Goal: Transaction & Acquisition: Purchase product/service

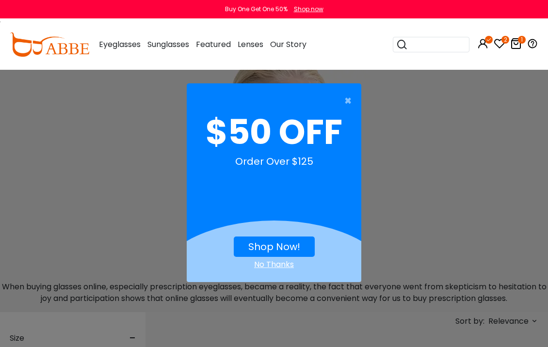
click at [495, 106] on div "× $50 OFF Order Over $125 Shop Now! No Thanks" at bounding box center [274, 173] width 548 height 347
click at [350, 103] on span "×" at bounding box center [350, 100] width 12 height 19
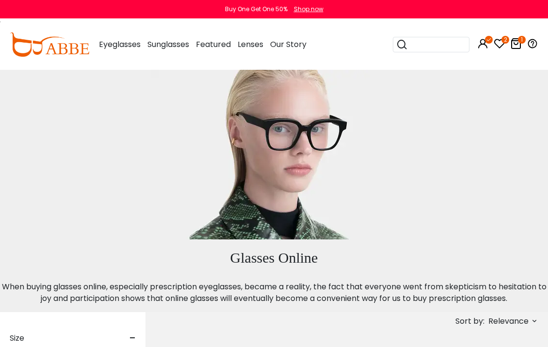
click at [514, 21] on div "1" at bounding box center [516, 44] width 12 height 50
click at [515, 45] on icon at bounding box center [516, 44] width 12 height 12
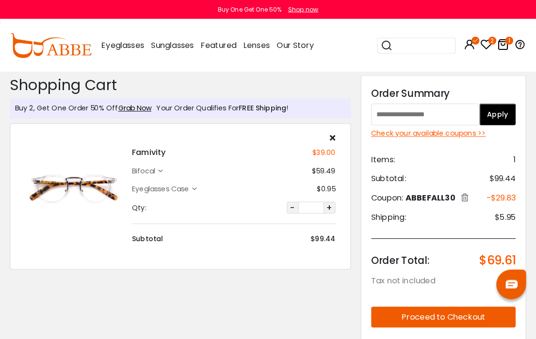
scroll to position [1, 0]
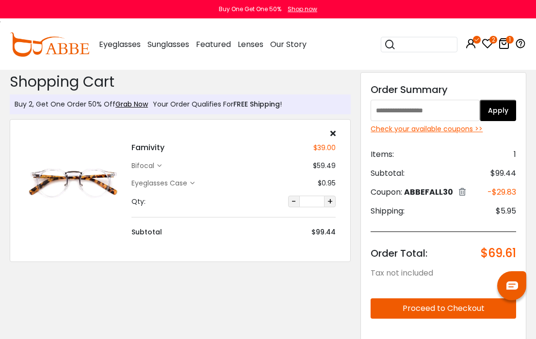
click at [491, 38] on icon "2" at bounding box center [493, 40] width 8 height 8
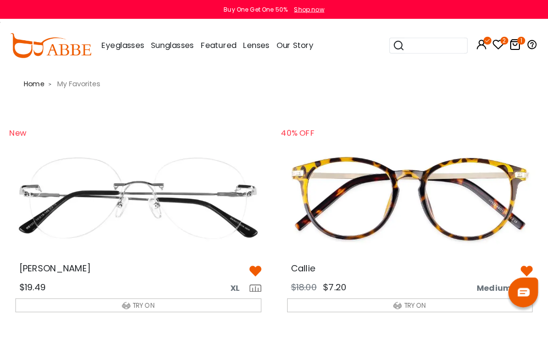
scroll to position [3, 0]
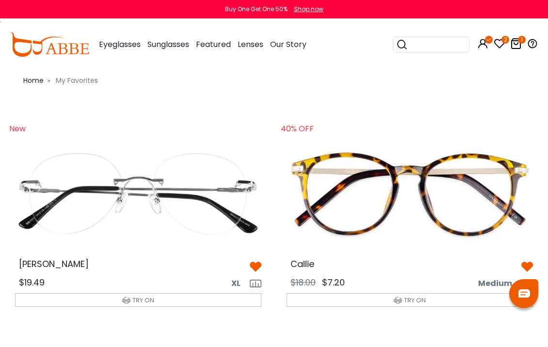
click at [520, 44] on icon at bounding box center [516, 44] width 12 height 12
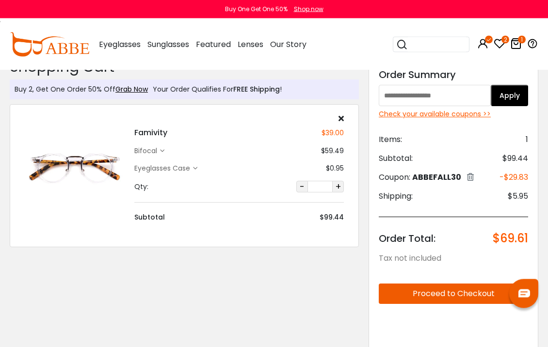
scroll to position [14, 0]
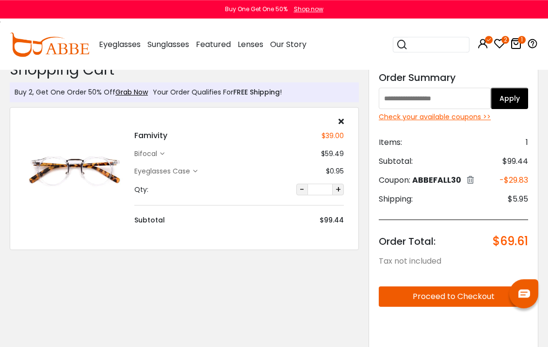
click at [156, 137] on h4 "Famivity" at bounding box center [150, 136] width 33 height 12
click at [148, 155] on div "bifocal" at bounding box center [147, 154] width 26 height 10
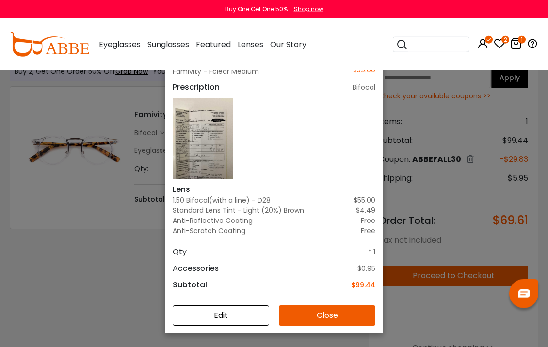
scroll to position [35, 0]
click at [518, 41] on icon "1" at bounding box center [522, 40] width 8 height 8
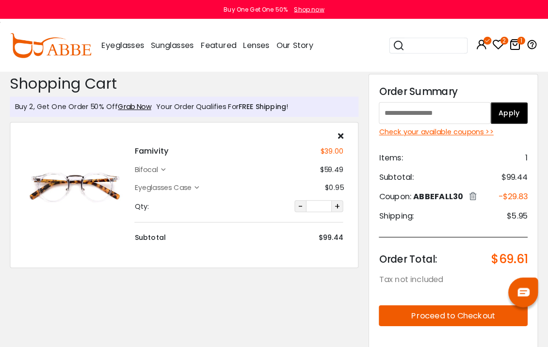
scroll to position [3, 0]
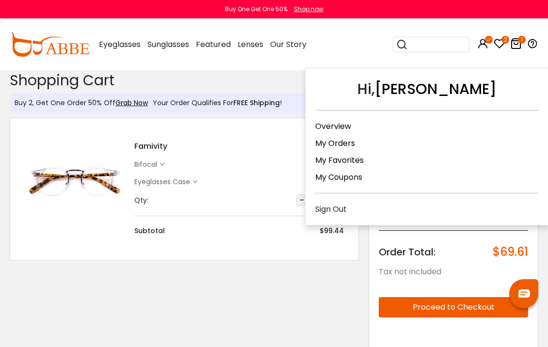
click at [346, 177] on link "My Coupons" at bounding box center [338, 177] width 47 height 11
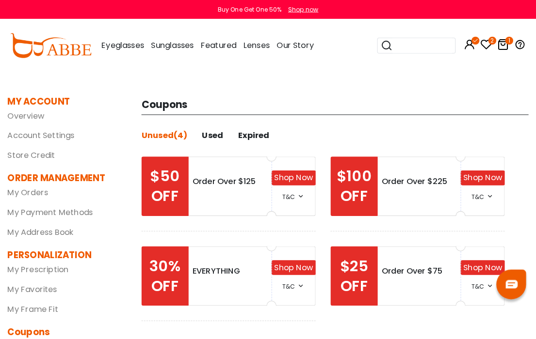
scroll to position [1, 0]
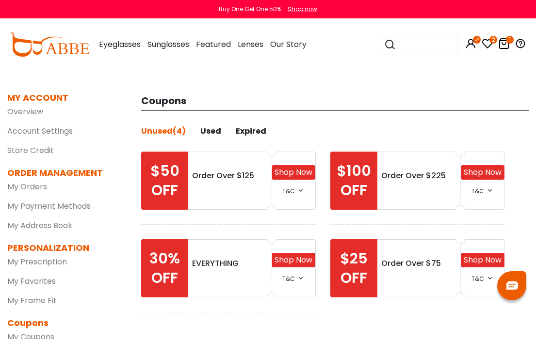
click at [511, 40] on icon "1" at bounding box center [510, 40] width 8 height 8
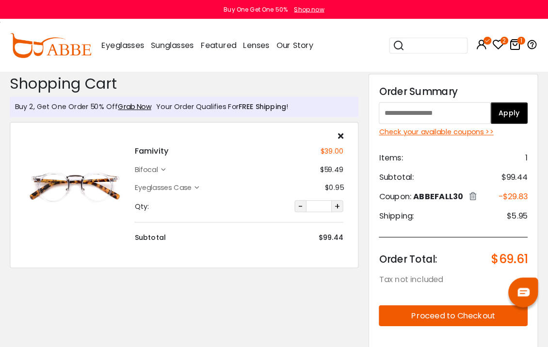
scroll to position [3, 0]
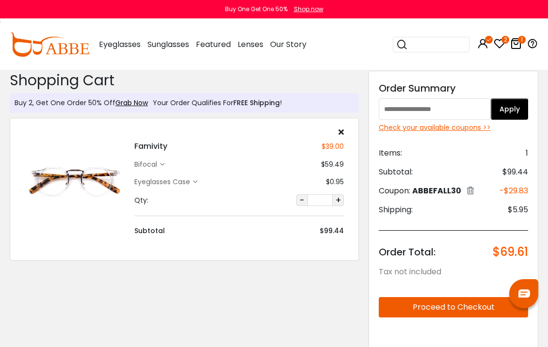
click at [188, 165] on div "bifocal $59.49" at bounding box center [238, 165] width 209 height 10
click at [136, 153] on div "Famivity $39.00 bifocal $59.49 Eyeglasses Case" at bounding box center [238, 182] width 219 height 108
click at [150, 150] on h4 "Famivity" at bounding box center [150, 147] width 33 height 12
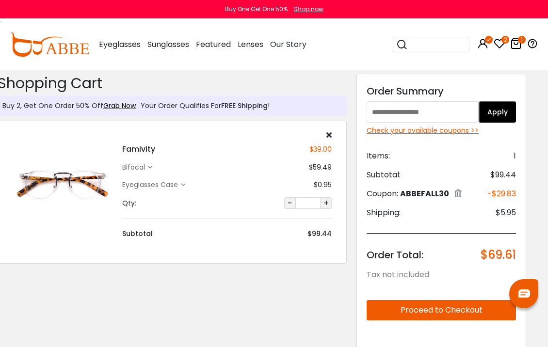
scroll to position [0, 0]
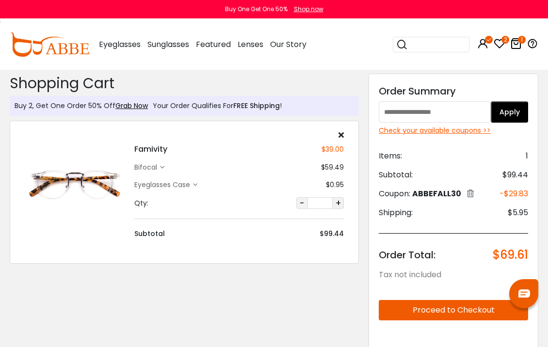
click at [138, 177] on div "Famivity $39.00 bifocal $59.49 Eyeglasses Case" at bounding box center [238, 185] width 219 height 108
click at [152, 151] on h4 "Famivity" at bounding box center [150, 150] width 33 height 12
click at [94, 175] on img at bounding box center [75, 185] width 100 height 50
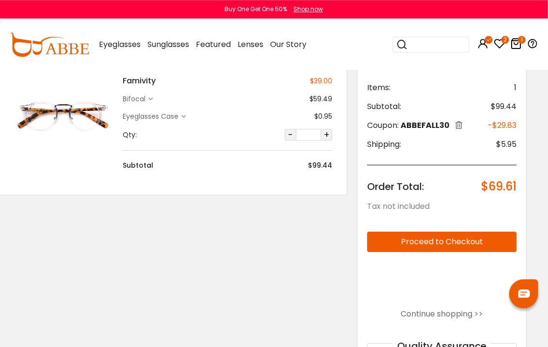
scroll to position [68, 12]
click at [501, 39] on icon "2" at bounding box center [505, 40] width 8 height 8
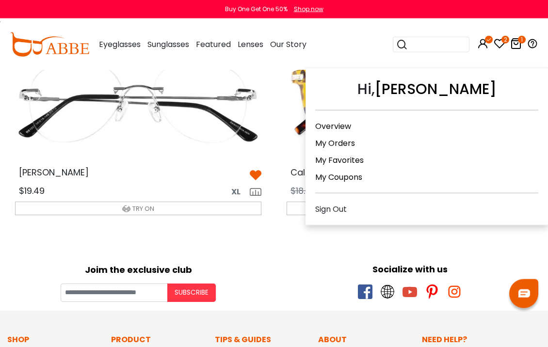
scroll to position [95, 0]
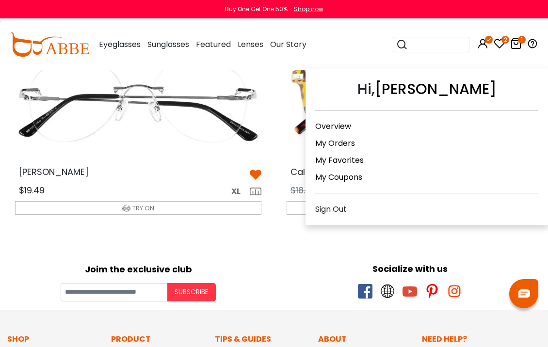
click at [350, 179] on link "My Coupons" at bounding box center [338, 177] width 47 height 11
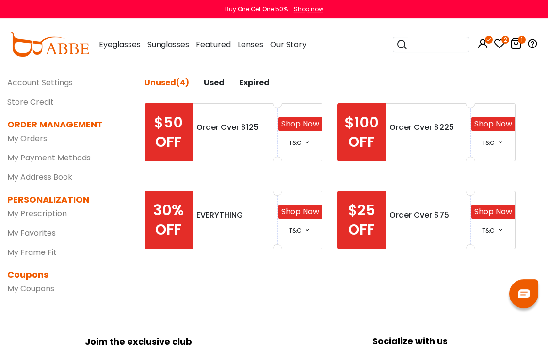
scroll to position [50, 0]
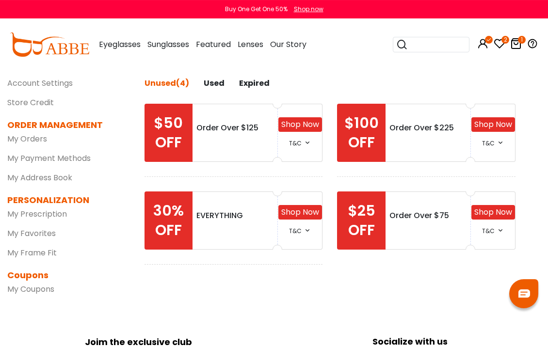
click at [520, 41] on icon "1" at bounding box center [522, 40] width 8 height 8
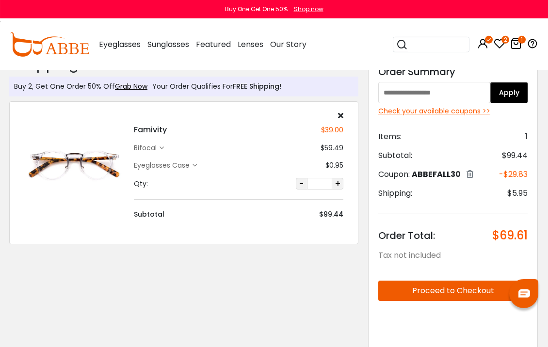
scroll to position [23, 0]
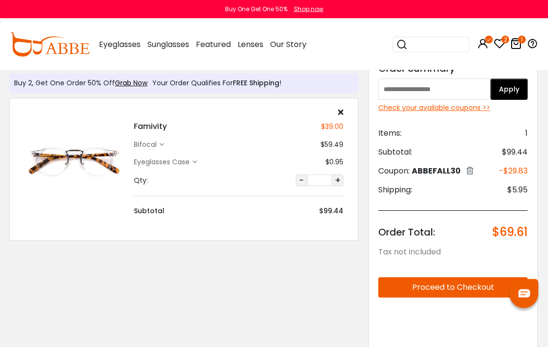
click at [456, 287] on button "Proceed to Checkout" at bounding box center [452, 287] width 149 height 20
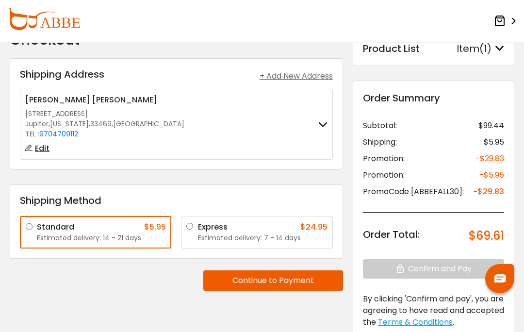
scroll to position [86, 0]
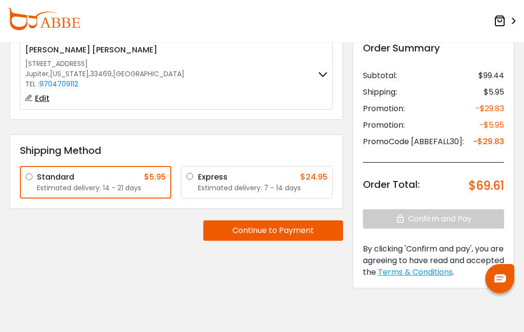
click at [279, 228] on button "Continue to Payment" at bounding box center [273, 230] width 140 height 20
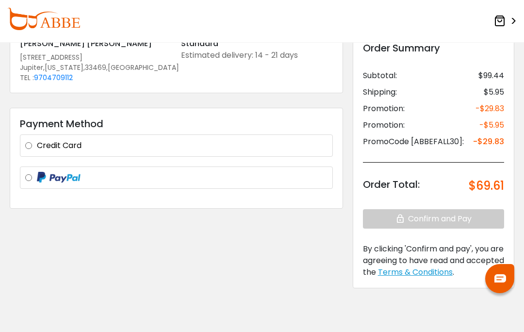
click at [34, 144] on div "Credit Card" at bounding box center [176, 146] width 302 height 12
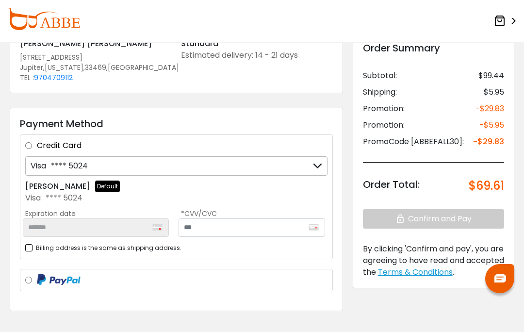
click at [36, 245] on label "Billing address is the same as shipping address." at bounding box center [103, 247] width 156 height 12
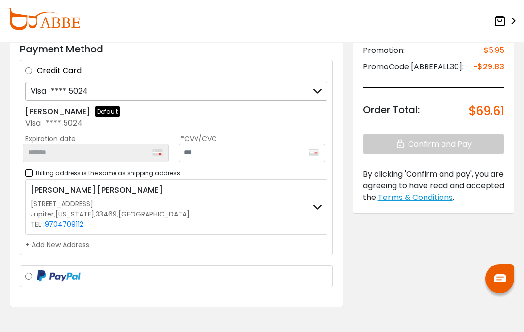
scroll to position [160, 0]
click at [57, 244] on div "+ Add New Address" at bounding box center [176, 245] width 302 height 10
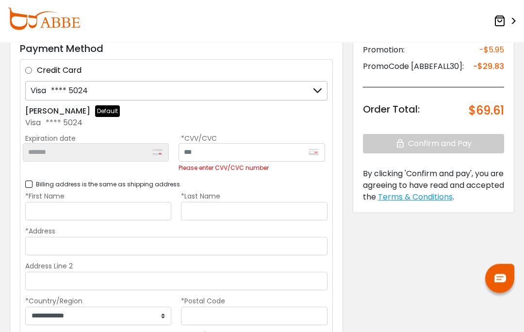
scroll to position [161, 0]
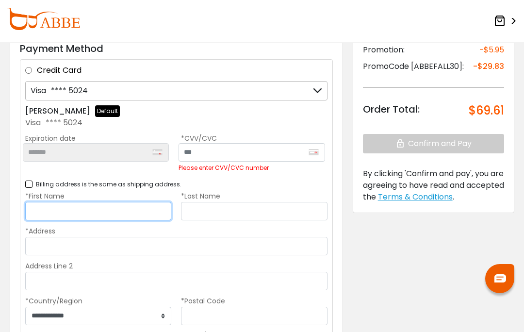
click at [51, 208] on input "*First Name" at bounding box center [98, 211] width 146 height 18
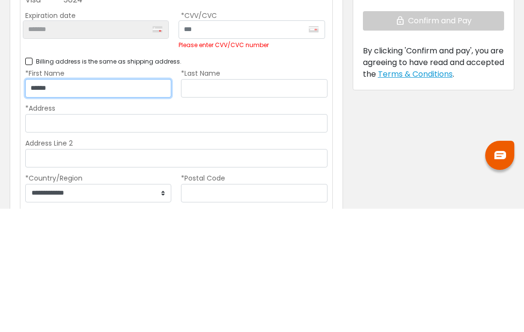
type input "******"
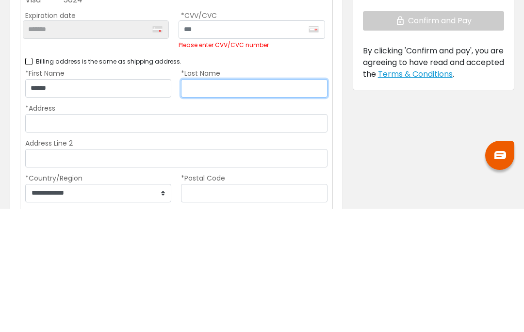
click at [206, 202] on input "*Last Name" at bounding box center [254, 211] width 146 height 18
type input "********"
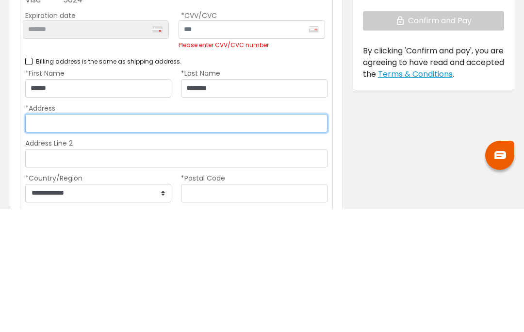
click at [45, 237] on input "*Address" at bounding box center [176, 246] width 302 height 18
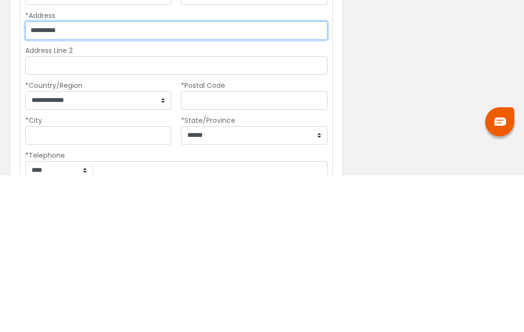
scroll to position [223, 0]
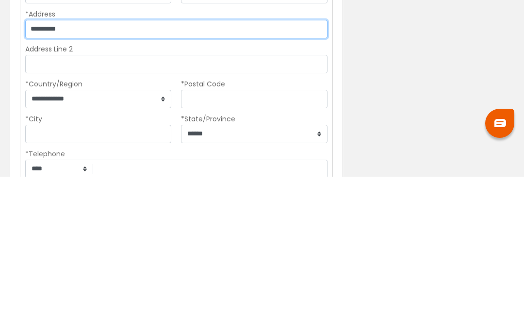
type input "**********"
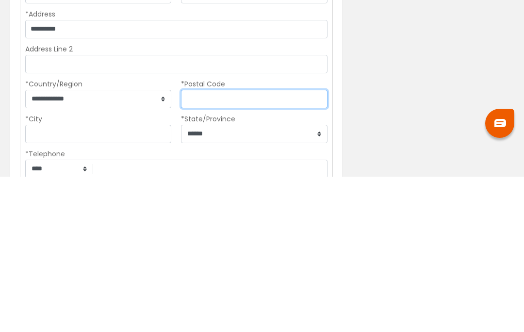
click at [278, 245] on input "*Postal Code" at bounding box center [254, 254] width 146 height 18
type input "*****"
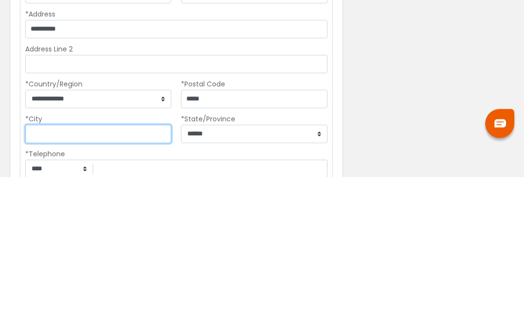
click at [109, 280] on input "*City" at bounding box center [98, 289] width 146 height 18
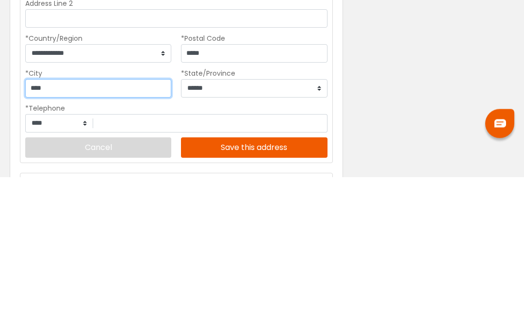
type input "****"
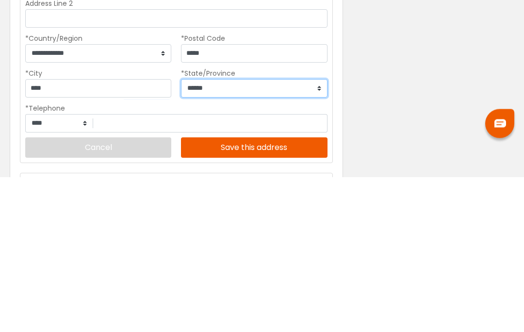
click at [321, 234] on select "**********" at bounding box center [254, 243] width 146 height 18
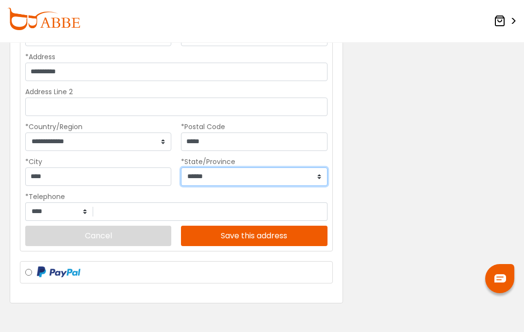
select select "**"
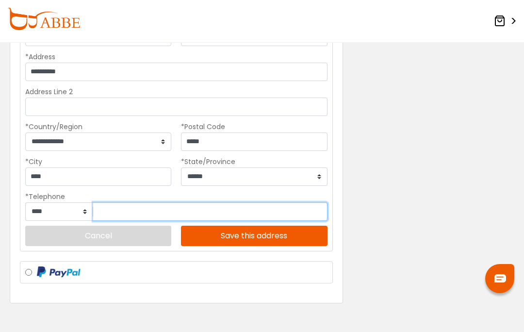
click at [134, 215] on input "tel" at bounding box center [210, 211] width 234 height 18
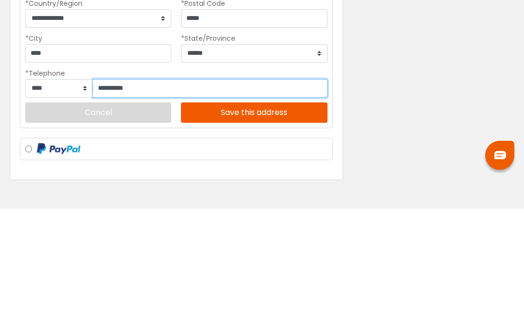
type input "**********"
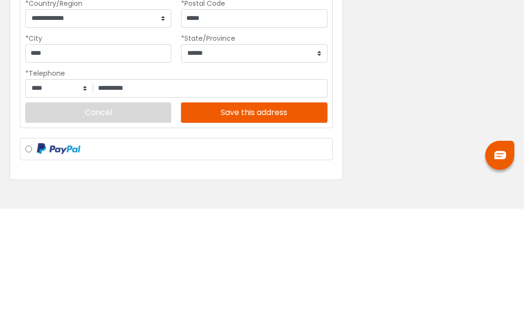
click at [257, 225] on button "Save this address" at bounding box center [254, 235] width 146 height 20
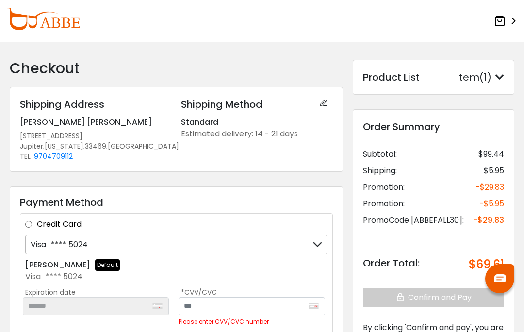
scroll to position [0, 0]
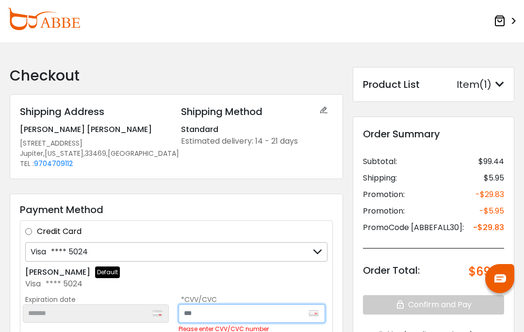
click at [262, 306] on input "text" at bounding box center [251, 313] width 146 height 18
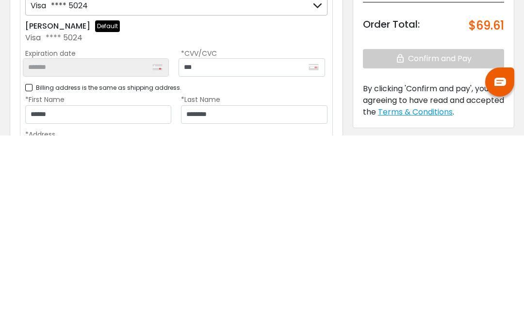
scroll to position [246, 0]
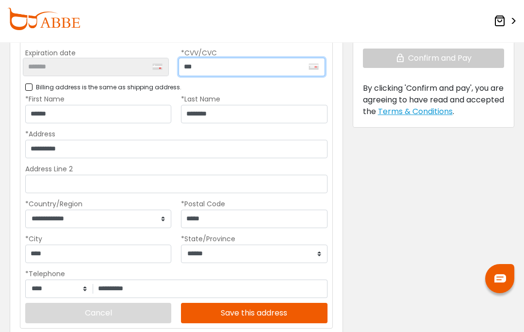
type input "***"
click at [253, 313] on button "Save this address" at bounding box center [254, 313] width 146 height 20
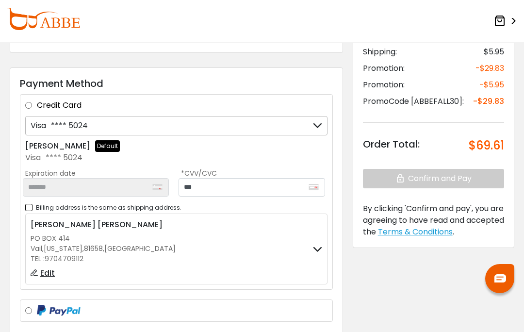
scroll to position [127, 0]
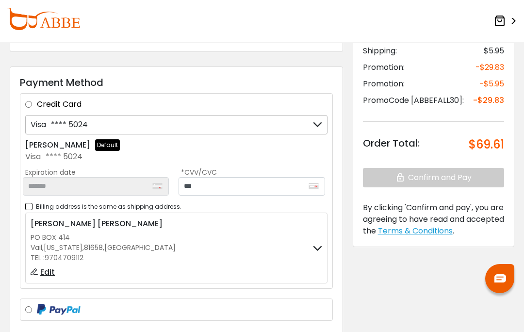
click at [35, 104] on div "Credit Card" at bounding box center [176, 104] width 302 height 12
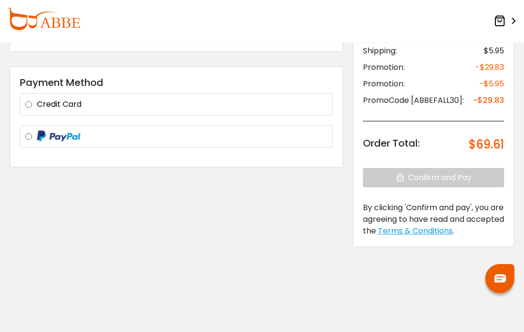
click at [37, 104] on label "Credit Card" at bounding box center [182, 104] width 290 height 12
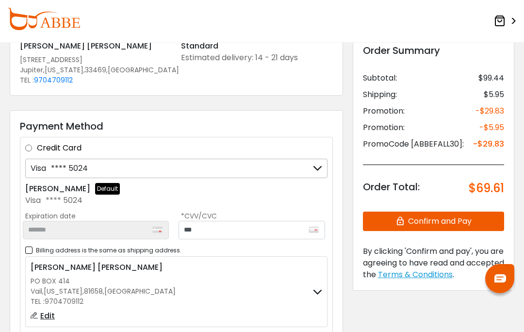
scroll to position [83, 0]
click at [436, 221] on button "Confirm and Pay" at bounding box center [433, 221] width 141 height 19
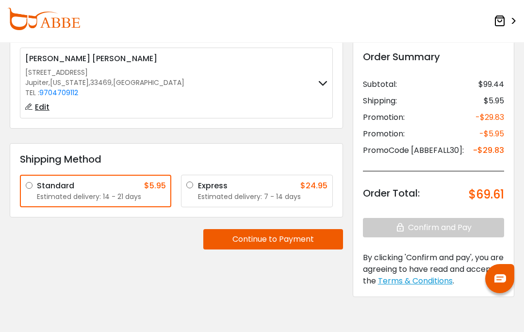
scroll to position [86, 0]
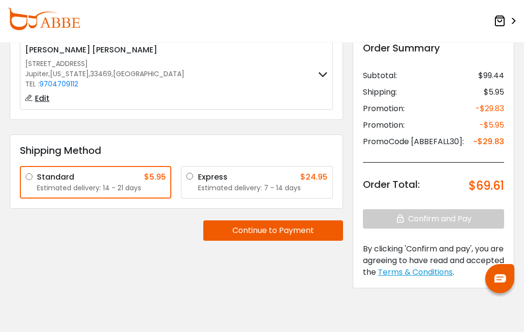
click at [275, 229] on button "Continue to Payment" at bounding box center [273, 230] width 140 height 20
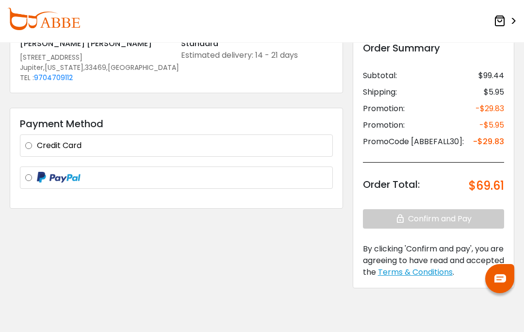
click at [35, 178] on div at bounding box center [176, 178] width 302 height 12
click at [33, 174] on div at bounding box center [176, 178] width 302 height 12
click at [48, 178] on img at bounding box center [59, 178] width 44 height 12
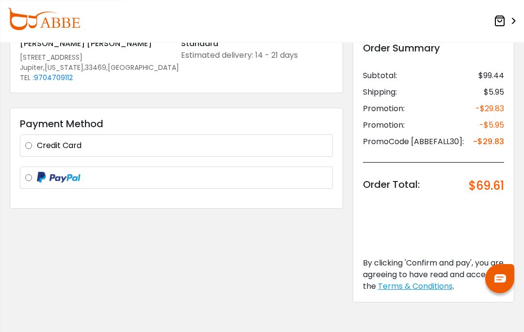
scroll to position [107, 0]
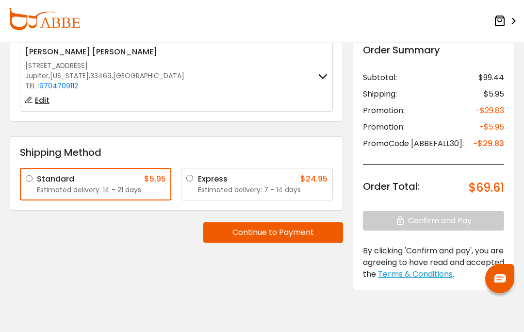
scroll to position [86, 0]
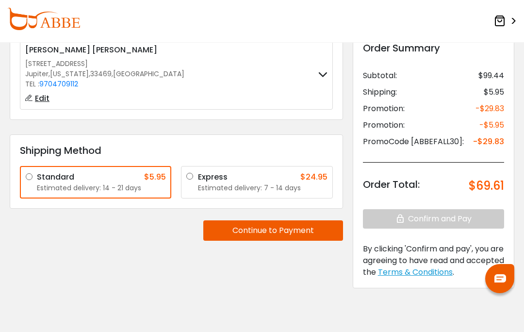
click at [276, 228] on button "Continue to Payment" at bounding box center [273, 230] width 140 height 20
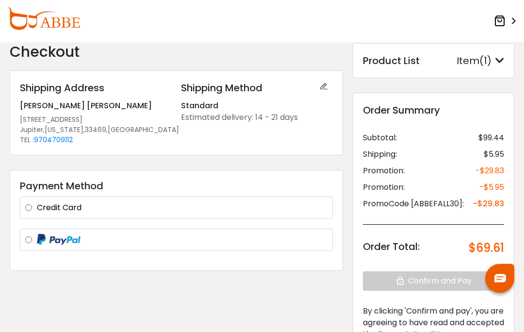
scroll to position [26, 0]
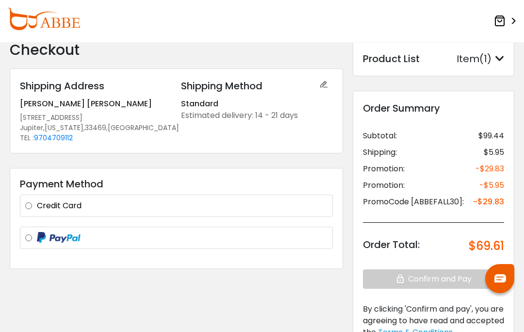
click at [37, 208] on label "Credit Card" at bounding box center [182, 206] width 290 height 12
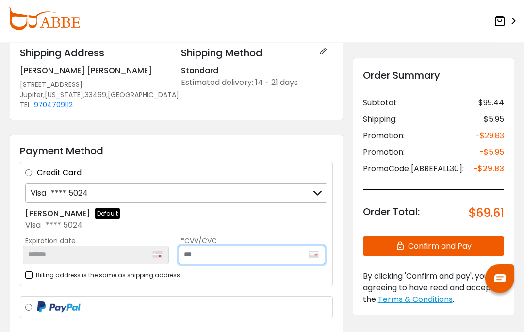
click at [214, 254] on input "text" at bounding box center [251, 255] width 146 height 18
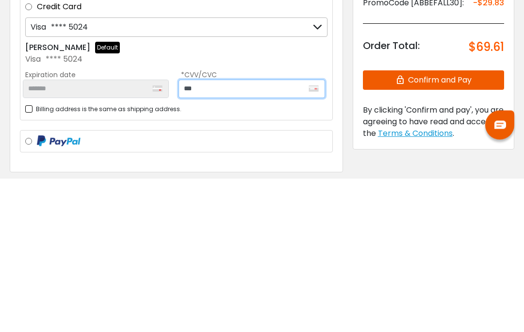
type input "***"
click at [27, 256] on label "Billing address is the same as shipping address." at bounding box center [103, 262] width 156 height 12
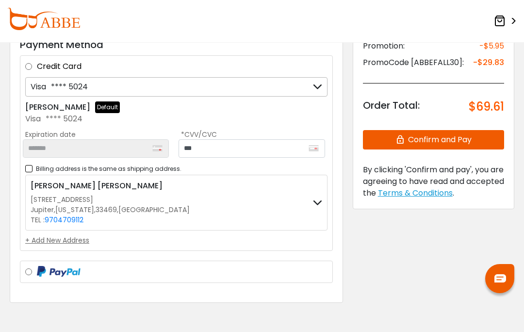
scroll to position [165, 0]
click at [176, 201] on div "[PERSON_NAME] [STREET_ADDRESS] [GEOGRAPHIC_DATA] , [US_STATE] , 33469 , [GEOGRA…" at bounding box center [176, 202] width 302 height 56
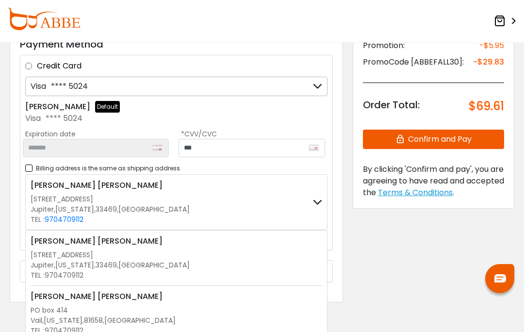
scroll to position [188, 0]
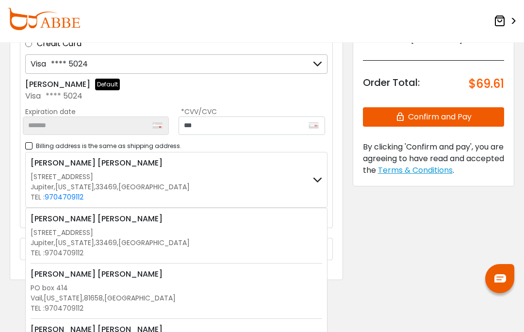
click at [293, 279] on div "[PERSON_NAME]" at bounding box center [176, 274] width 291 height 12
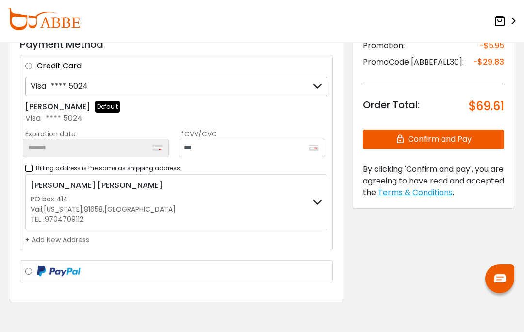
click at [435, 134] on button "Confirm and Pay" at bounding box center [433, 138] width 141 height 19
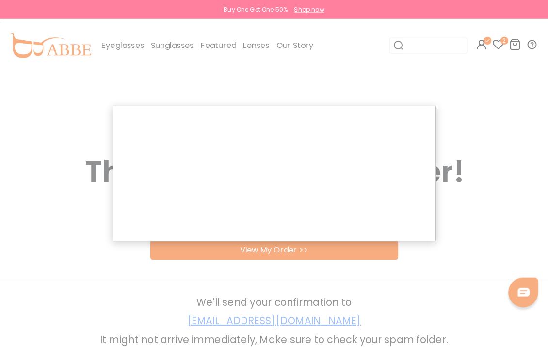
scroll to position [3, 0]
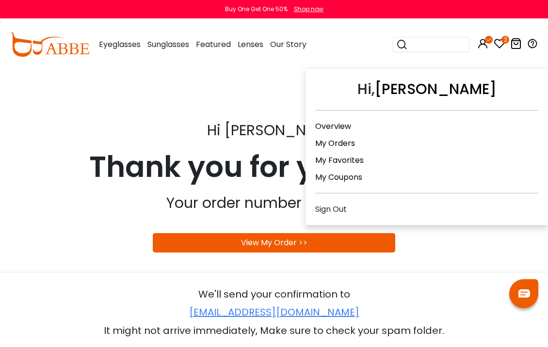
click at [343, 144] on link "My Orders" at bounding box center [335, 143] width 40 height 11
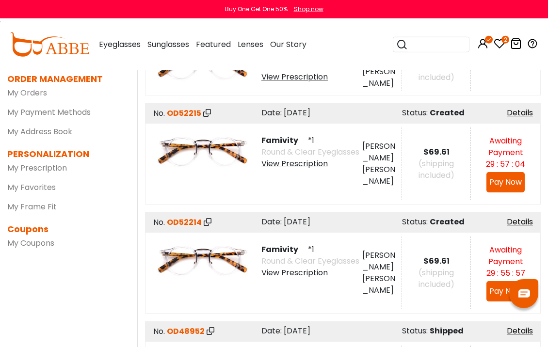
scroll to position [112, 0]
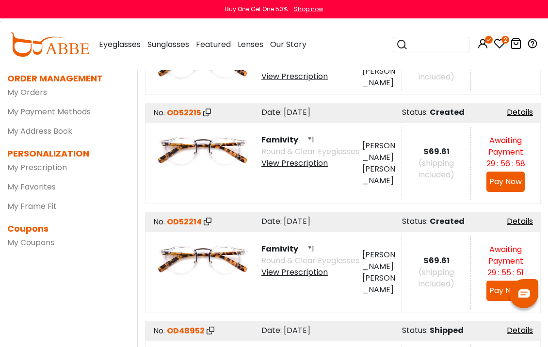
click at [516, 110] on link "Details" at bounding box center [520, 112] width 26 height 11
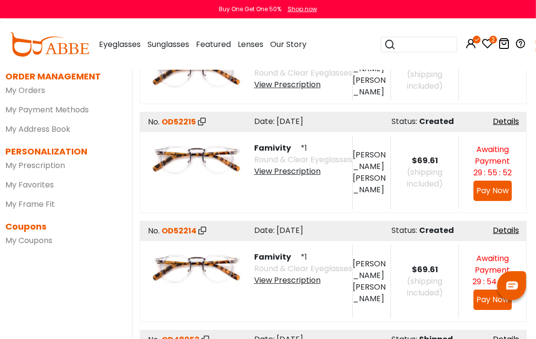
scroll to position [114, 2]
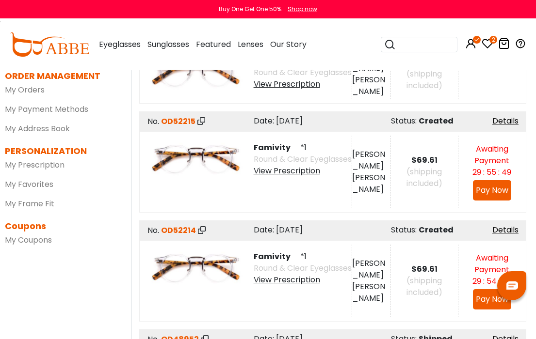
click at [500, 115] on link "Details" at bounding box center [505, 120] width 26 height 11
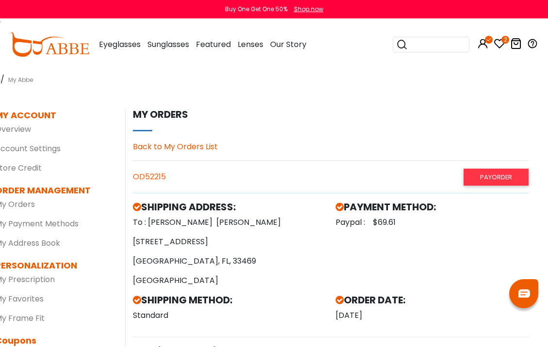
scroll to position [3, 12]
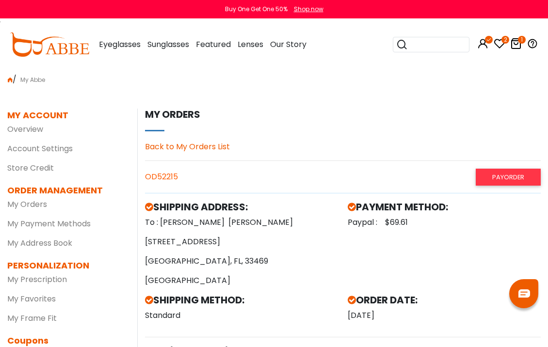
click at [515, 43] on icon at bounding box center [516, 44] width 12 height 12
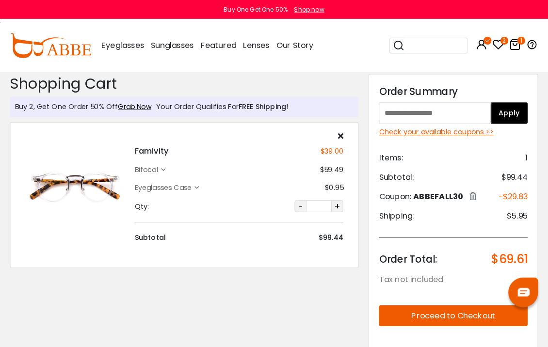
scroll to position [3, 0]
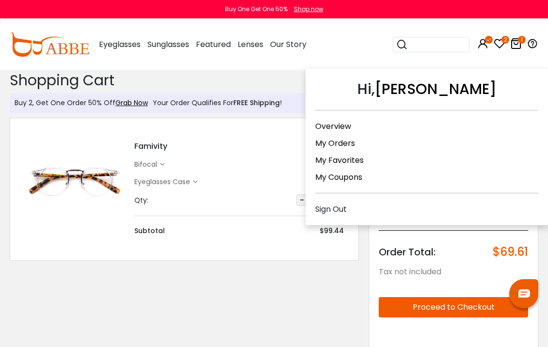
click at [343, 141] on link "My Orders" at bounding box center [335, 143] width 40 height 11
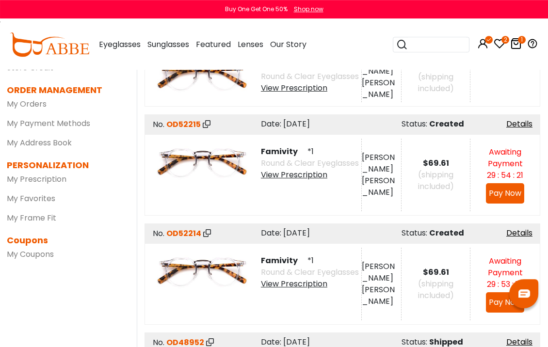
scroll to position [100, 0]
click at [204, 126] on icon at bounding box center [207, 124] width 8 height 8
click at [155, 176] on img at bounding box center [202, 163] width 98 height 49
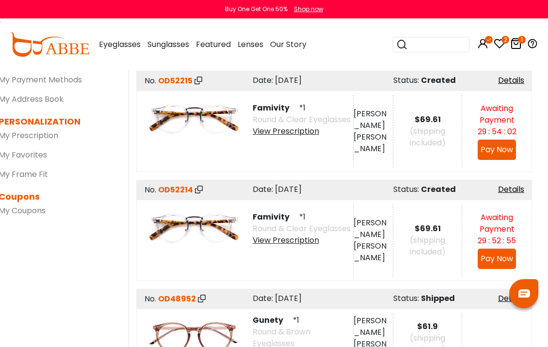
scroll to position [144, 10]
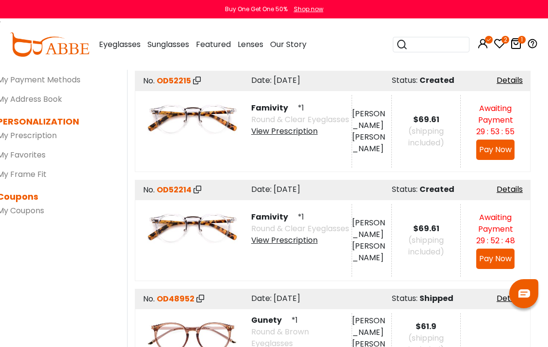
click at [515, 41] on icon at bounding box center [516, 44] width 12 height 12
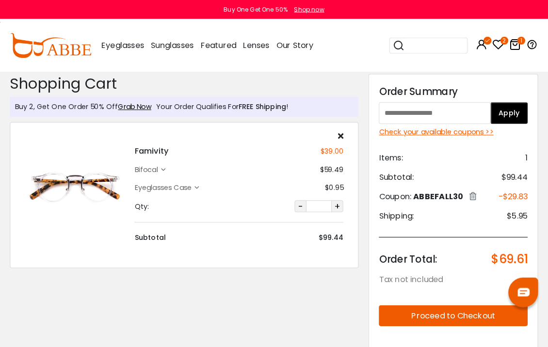
scroll to position [3, 0]
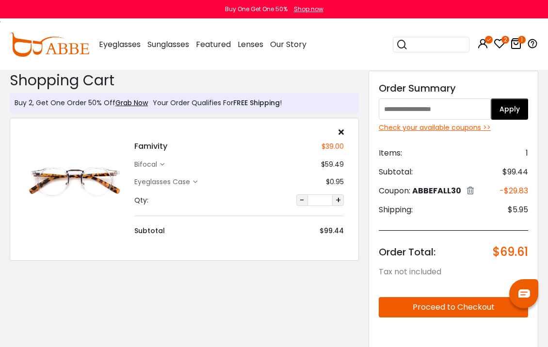
click at [340, 135] on icon at bounding box center [340, 132] width 5 height 8
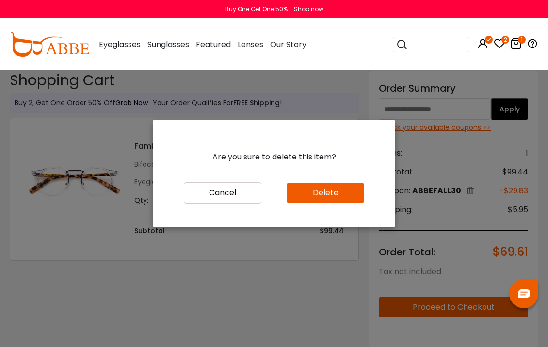
click at [326, 203] on button "Delete" at bounding box center [326, 193] width 78 height 20
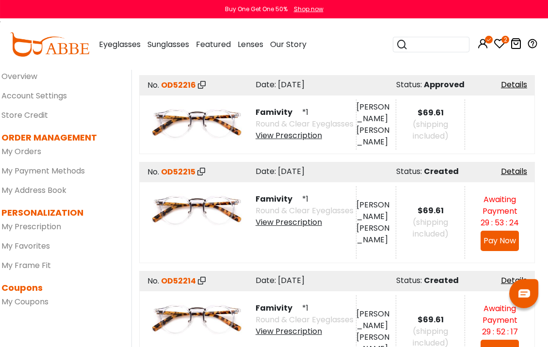
scroll to position [53, 6]
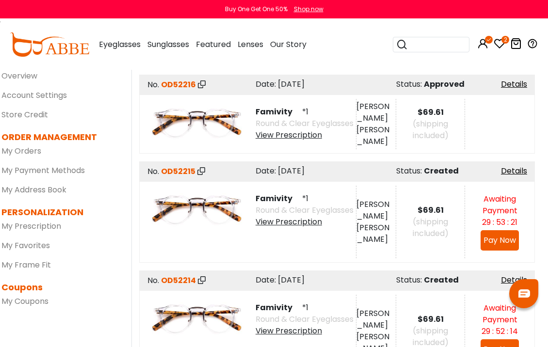
click at [512, 170] on link "Details" at bounding box center [514, 170] width 26 height 11
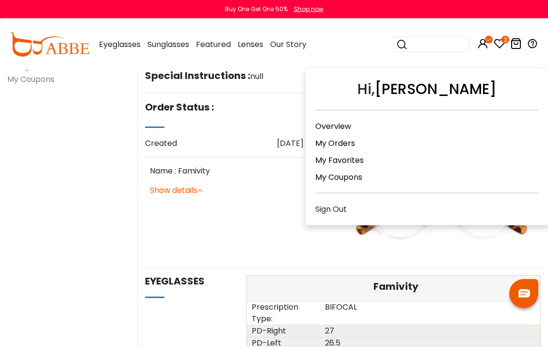
scroll to position [276, 0]
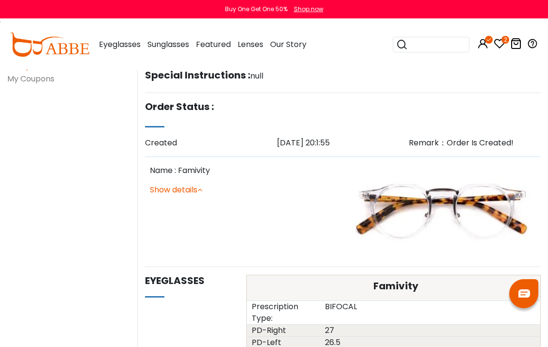
click at [513, 44] on icon at bounding box center [516, 44] width 12 height 12
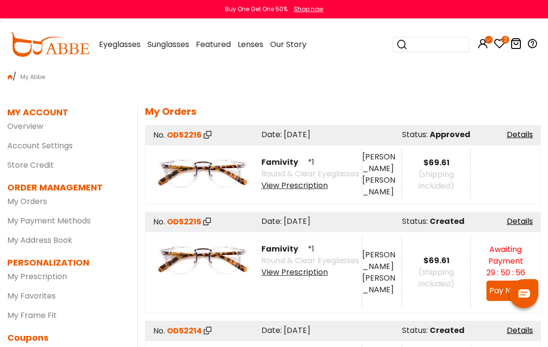
click at [293, 190] on div "View Prescription" at bounding box center [310, 186] width 98 height 12
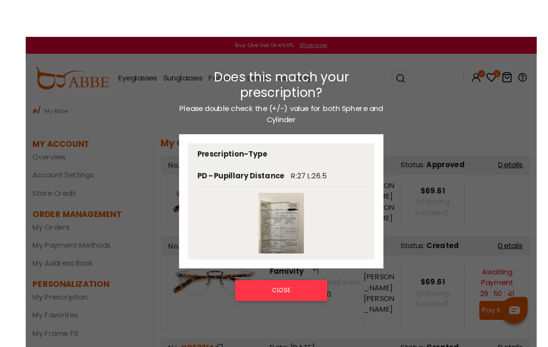
scroll to position [0, 12]
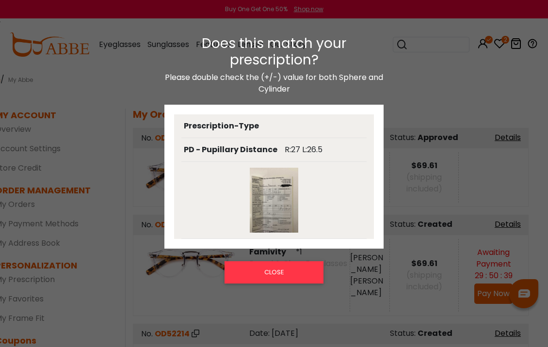
click at [266, 269] on button "CLOSE" at bounding box center [273, 272] width 98 height 22
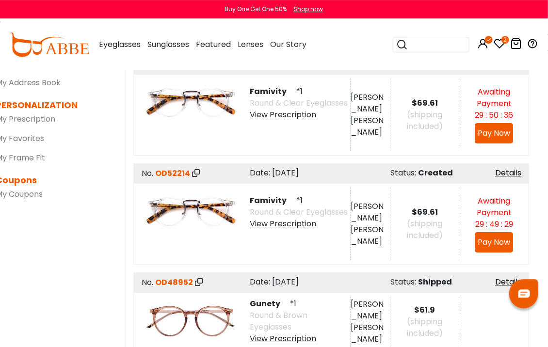
scroll to position [160, 12]
click at [275, 114] on div "View Prescription" at bounding box center [298, 115] width 98 height 12
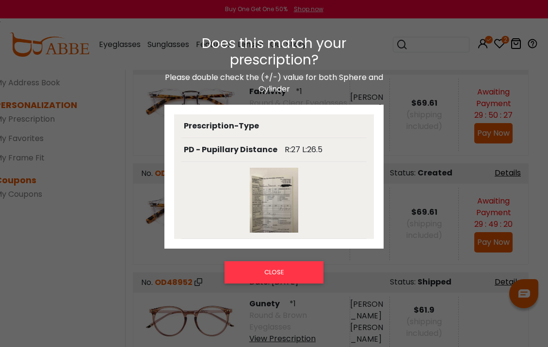
click at [268, 267] on button "CLOSE" at bounding box center [273, 272] width 98 height 22
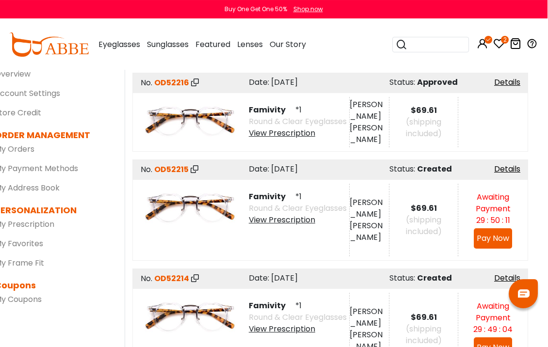
scroll to position [55, 12]
click at [496, 199] on div "Awaiting Payment" at bounding box center [493, 203] width 69 height 23
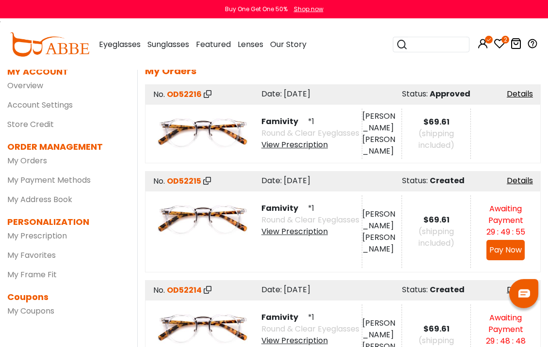
scroll to position [44, 0]
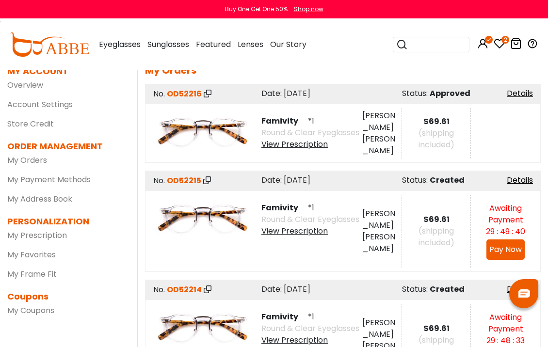
click at [39, 275] on link "My Frame Fit" at bounding box center [31, 274] width 49 height 11
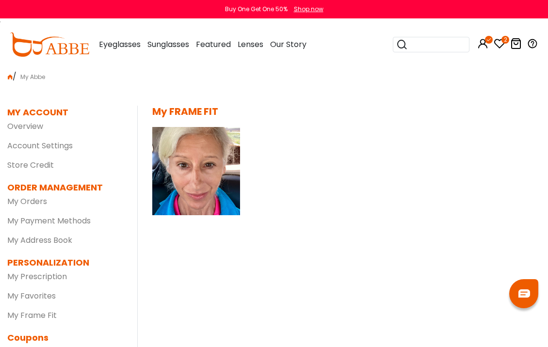
click at [35, 162] on link "Store Credit" at bounding box center [30, 165] width 47 height 11
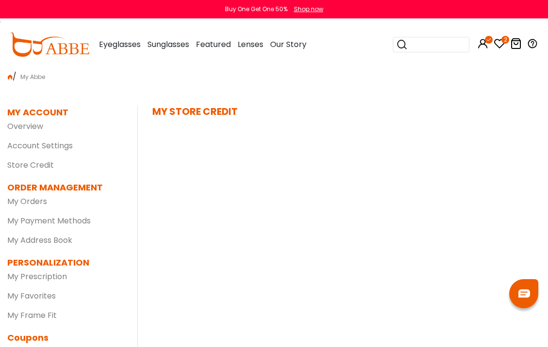
scroll to position [3, 0]
click at [28, 141] on link "Account Settings" at bounding box center [39, 145] width 65 height 11
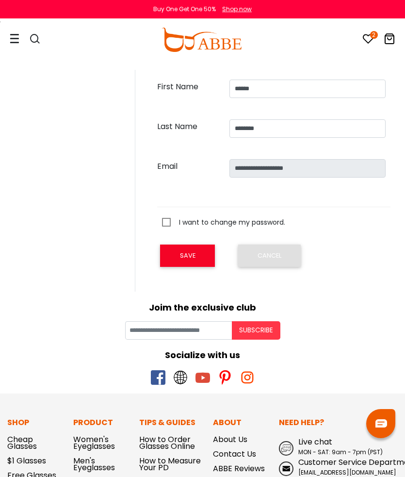
click at [6, 36] on div "2 0 Eyeglasses Women's Eyeglasses" at bounding box center [202, 39] width 405 height 41
click at [15, 41] on icon at bounding box center [15, 38] width 10 height 10
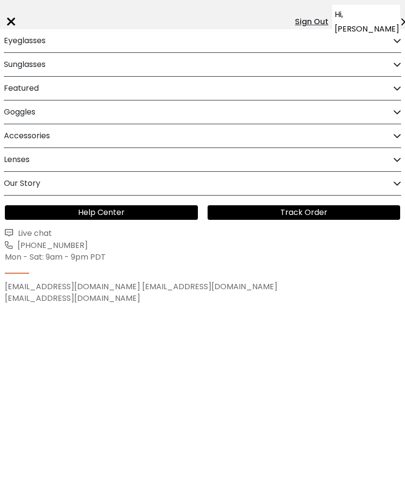
click at [364, 9] on span "Hi, [PERSON_NAME]" at bounding box center [367, 21] width 64 height 29
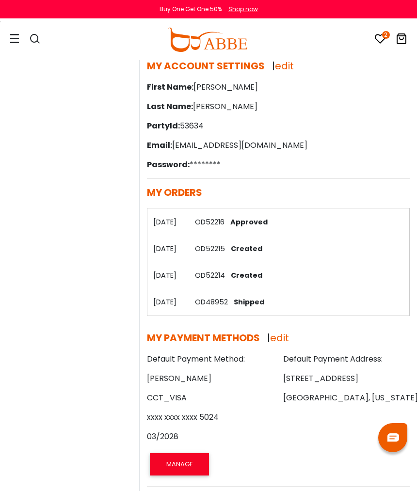
click at [380, 39] on icon at bounding box center [380, 39] width 12 height 12
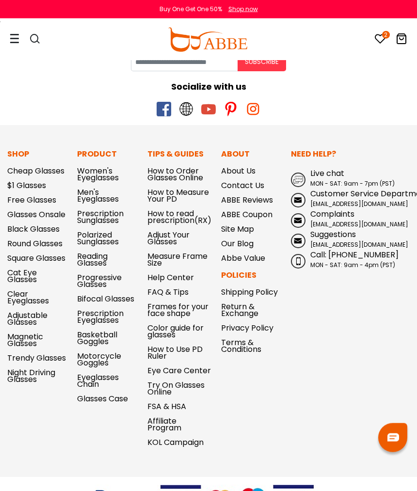
scroll to position [283, 0]
click at [380, 37] on icon at bounding box center [380, 39] width 12 height 12
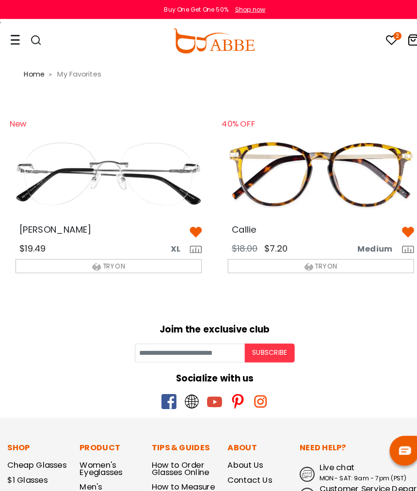
scroll to position [4, 0]
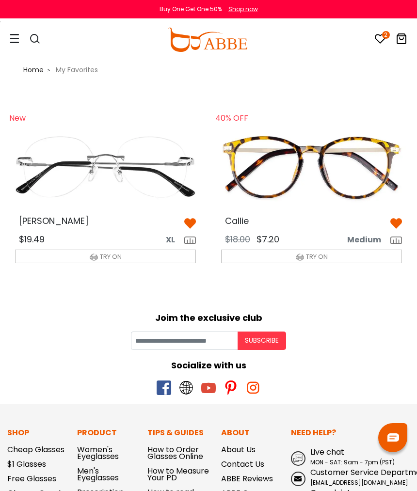
click at [383, 36] on icon "2" at bounding box center [386, 35] width 8 height 8
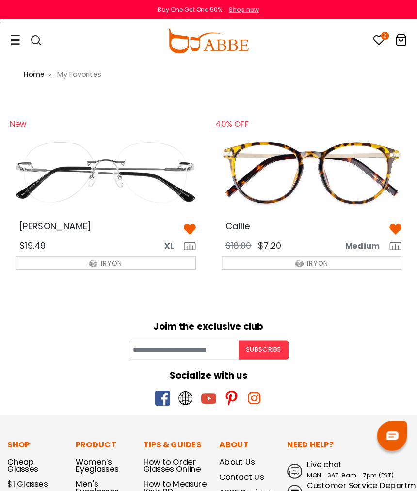
scroll to position [4, 0]
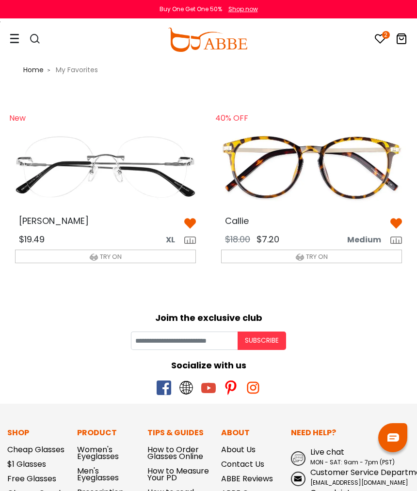
click at [33, 42] on icon at bounding box center [35, 39] width 12 height 12
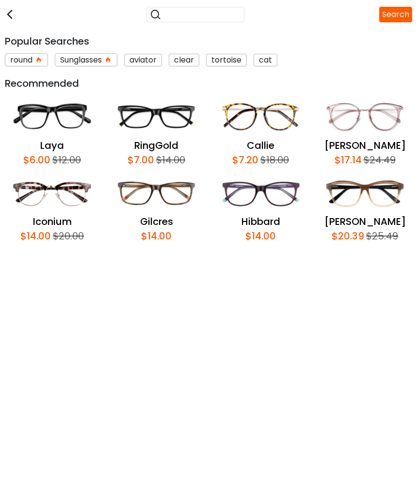
click at [9, 20] on icon at bounding box center [10, 14] width 10 height 29
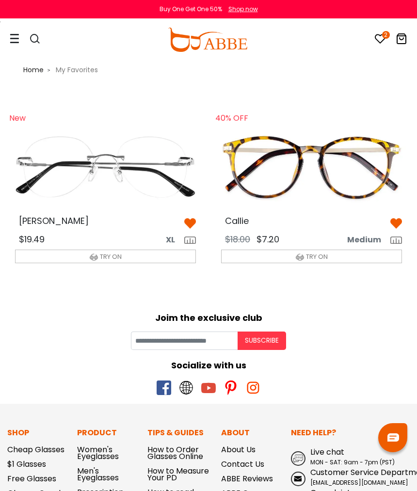
click at [20, 45] on div at bounding box center [30, 39] width 41 height 41
click at [9, 39] on div "2 0 Eyeglasses Women's Eyeglasses" at bounding box center [208, 39] width 417 height 41
click at [11, 40] on icon at bounding box center [15, 38] width 10 height 10
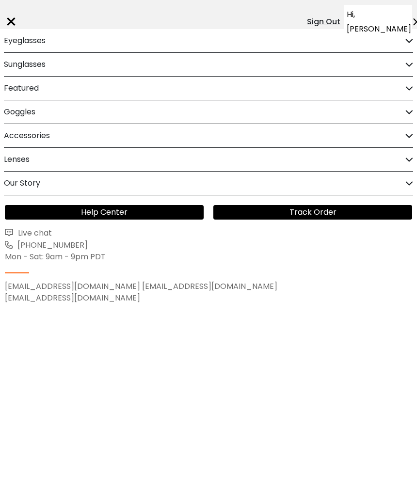
click at [384, 14] on span "Hi, [PERSON_NAME]" at bounding box center [379, 21] width 64 height 29
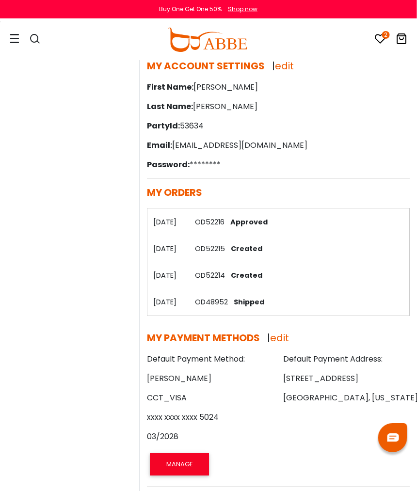
click at [382, 34] on icon "2" at bounding box center [386, 35] width 8 height 8
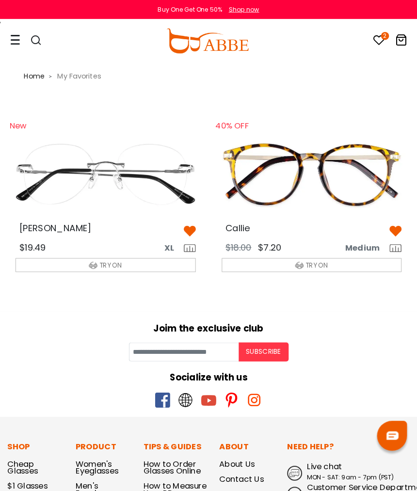
scroll to position [2, 0]
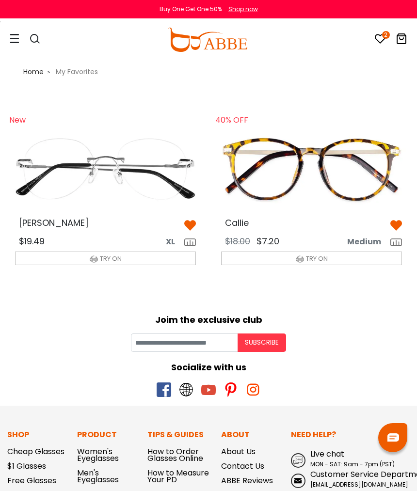
click at [401, 39] on icon at bounding box center [402, 39] width 12 height 12
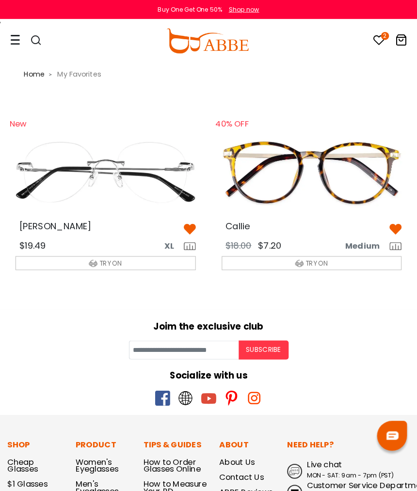
scroll to position [4, 0]
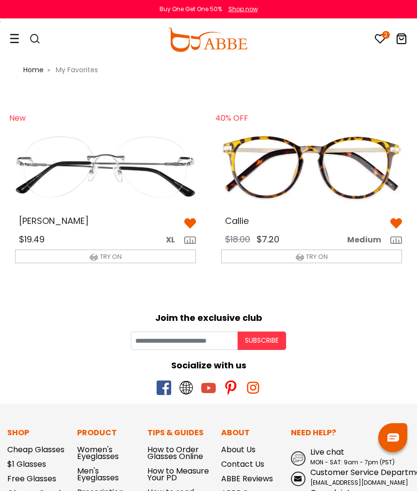
click at [7, 35] on div "2 0 Eyeglasses Women's Eyeglasses" at bounding box center [208, 39] width 417 height 41
click at [5, 45] on div "2 0 Eyeglasses Women's Eyeglasses" at bounding box center [208, 39] width 417 height 41
click at [8, 36] on div "2 0 Eyeglasses Women's Eyeglasses" at bounding box center [208, 39] width 417 height 41
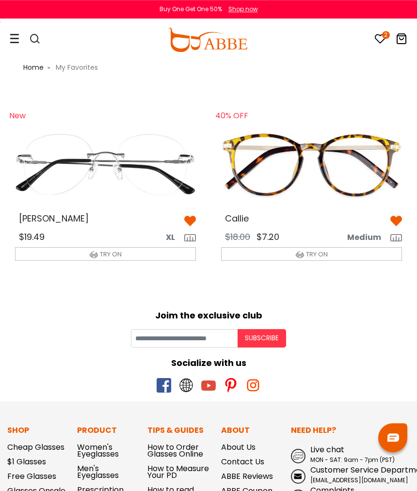
scroll to position [0, 0]
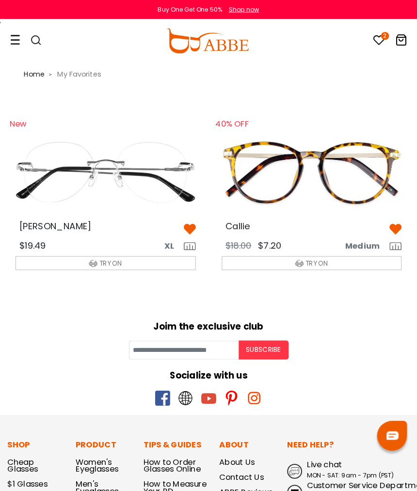
scroll to position [4, 0]
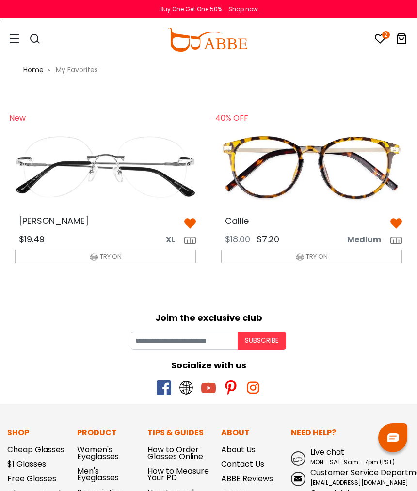
click at [13, 39] on icon at bounding box center [15, 38] width 10 height 10
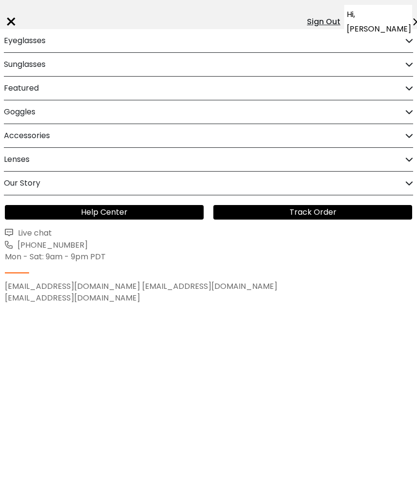
click at [363, 15] on span "Hi, [PERSON_NAME]" at bounding box center [379, 21] width 64 height 29
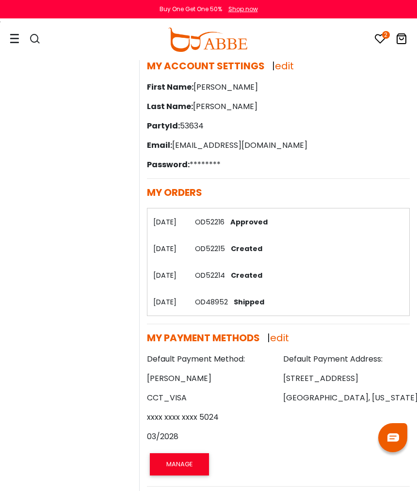
click at [403, 37] on icon at bounding box center [402, 39] width 12 height 12
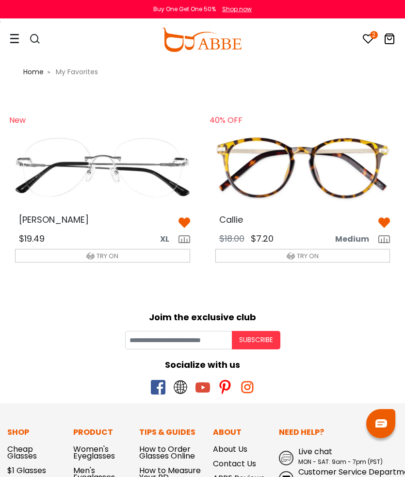
click at [20, 30] on div at bounding box center [30, 39] width 41 height 41
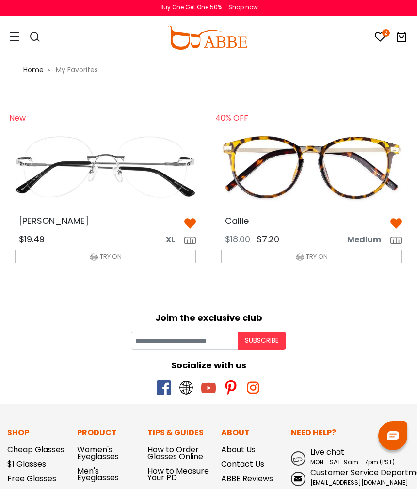
click at [41, 69] on span "Home" at bounding box center [33, 72] width 20 height 10
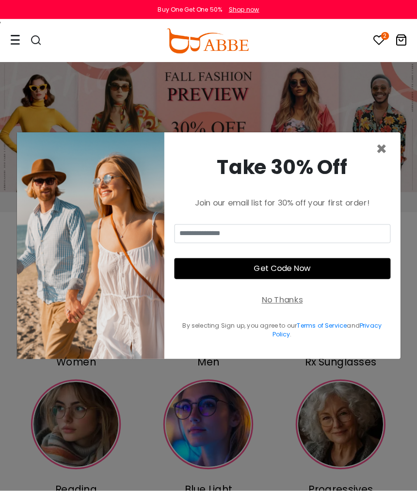
scroll to position [2, 0]
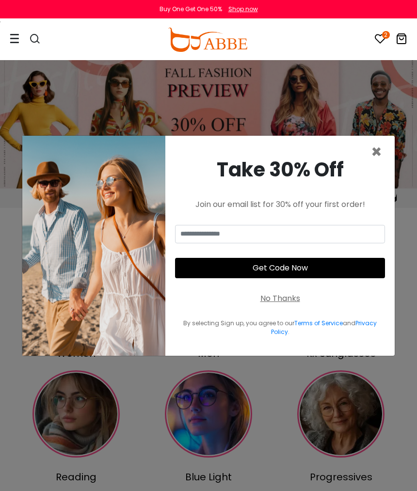
click at [377, 164] on span "×" at bounding box center [376, 152] width 11 height 25
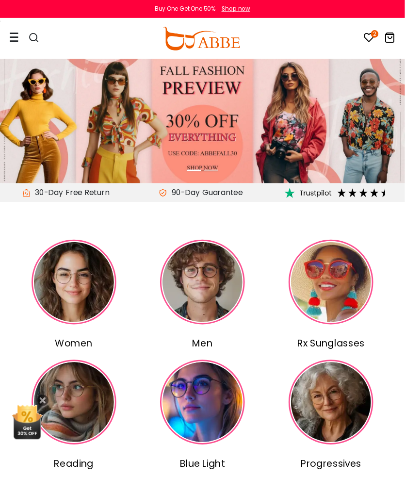
scroll to position [0, 0]
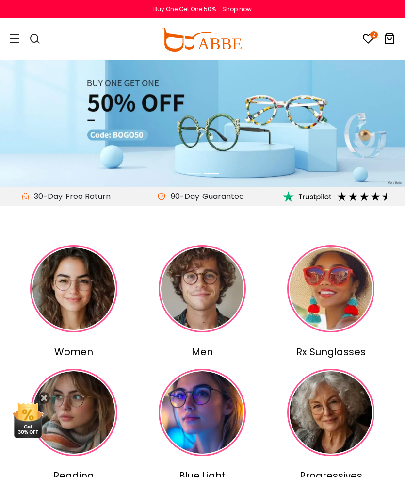
click at [387, 41] on icon at bounding box center [390, 39] width 12 height 12
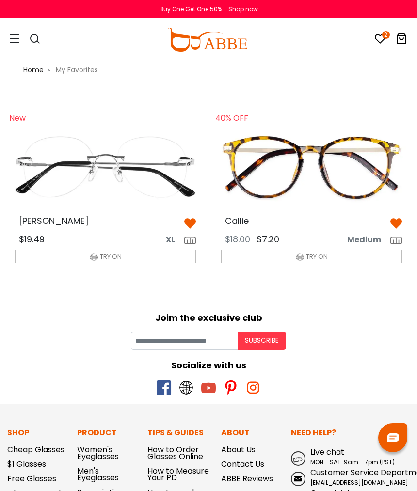
click at [7, 35] on div "2 0 Eyeglasses Women's Eyeglasses" at bounding box center [208, 39] width 417 height 41
click at [15, 40] on icon at bounding box center [15, 38] width 10 height 10
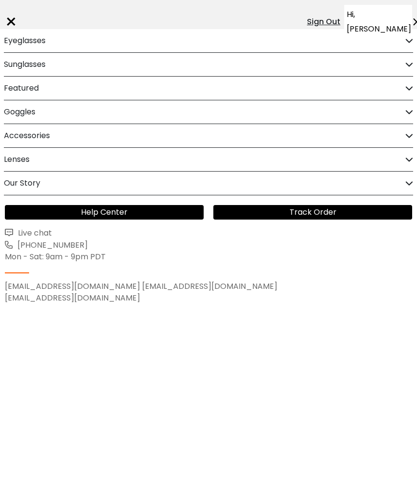
click at [28, 179] on h2 "Our Story" at bounding box center [22, 183] width 36 height 23
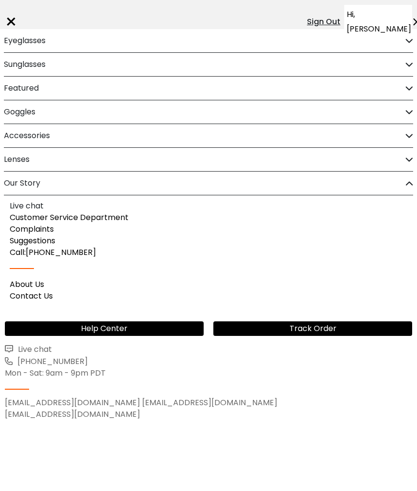
click at [304, 323] on link "Track Order" at bounding box center [312, 328] width 199 height 15
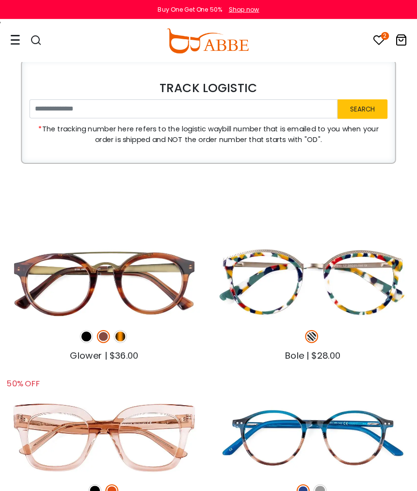
scroll to position [4, 0]
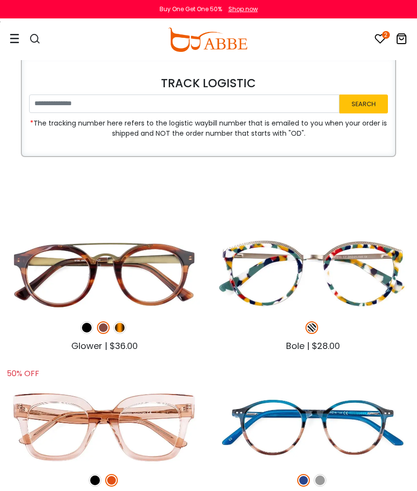
click at [159, 271] on img at bounding box center [104, 274] width 199 height 99
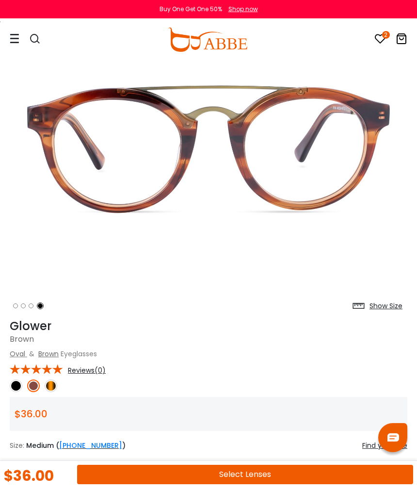
scroll to position [107, 0]
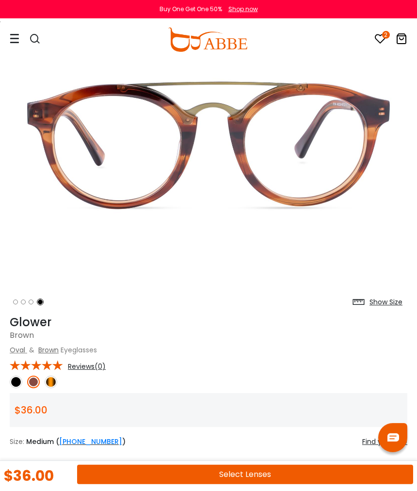
click at [47, 378] on img at bounding box center [51, 382] width 13 height 13
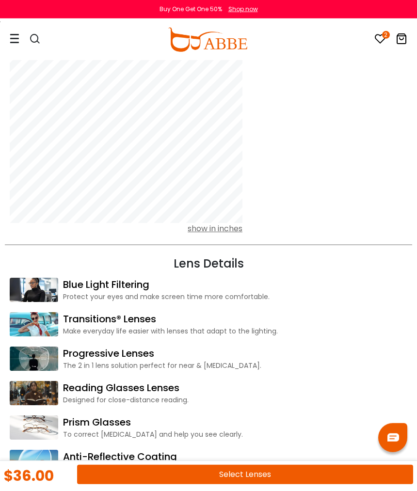
scroll to position [882, 0]
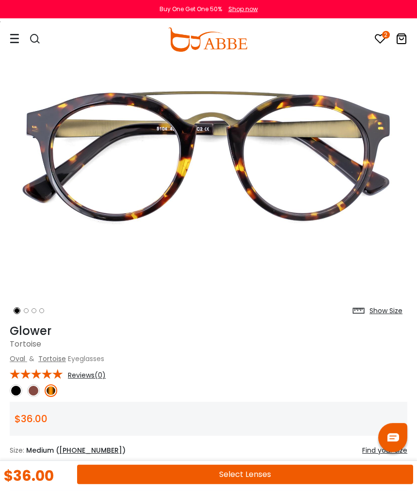
click at [15, 39] on icon at bounding box center [15, 38] width 10 height 10
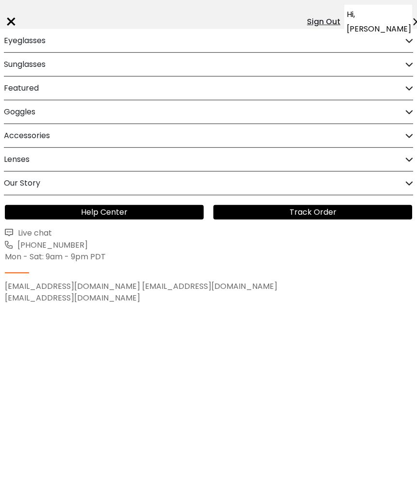
scroll to position [98, 0]
click at [319, 211] on link "Track Order" at bounding box center [312, 212] width 199 height 15
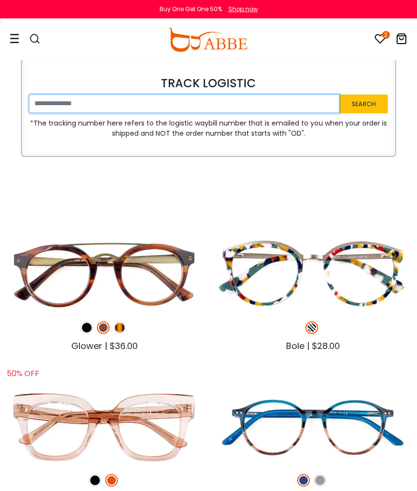
click at [55, 104] on input "text" at bounding box center [184, 104] width 310 height 18
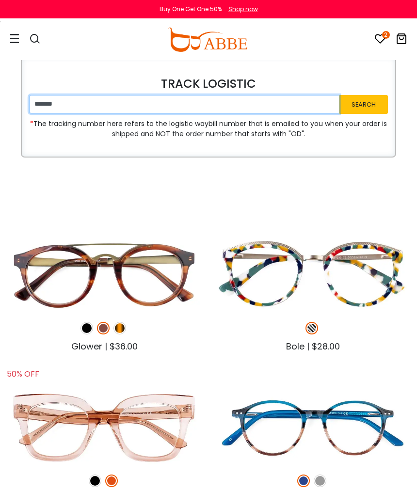
type input "*******"
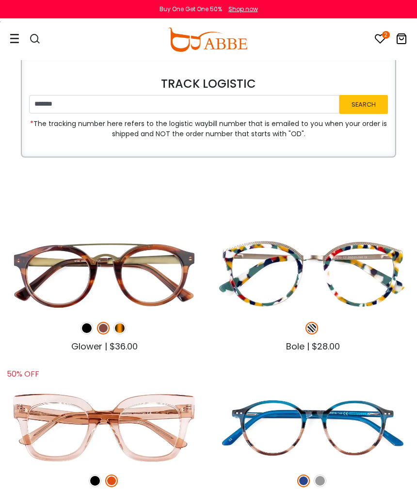
click at [367, 98] on button "Search" at bounding box center [363, 104] width 48 height 19
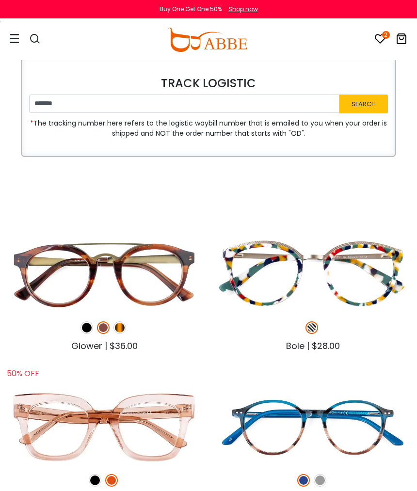
scroll to position [0, 0]
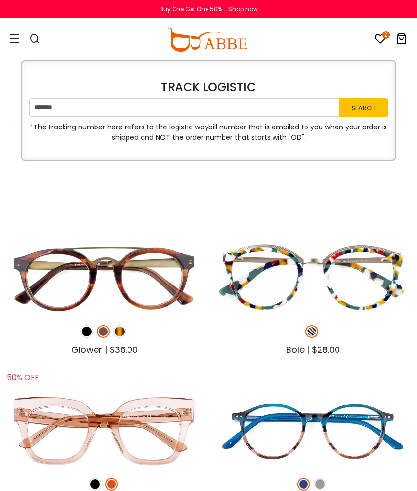
click at [20, 37] on div at bounding box center [30, 39] width 41 height 41
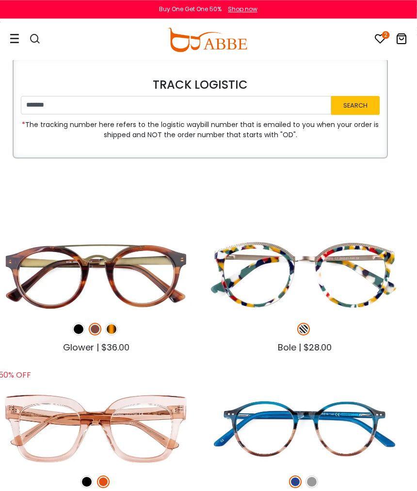
scroll to position [0, 8]
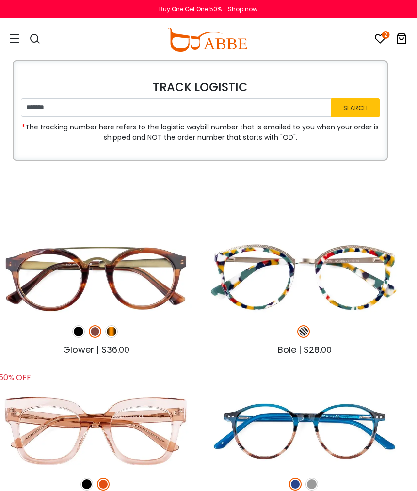
click at [7, 37] on div "2 0 Eyeglasses Women's Eyeglasses" at bounding box center [208, 39] width 417 height 41
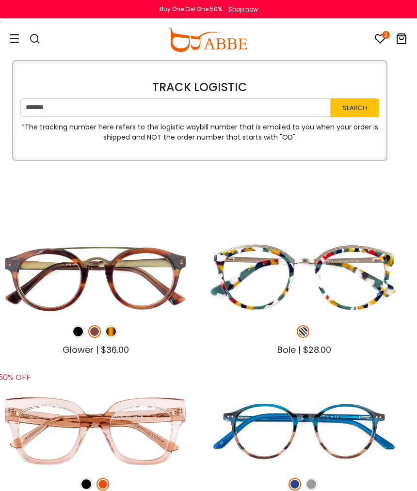
click at [403, 36] on icon at bounding box center [402, 39] width 12 height 12
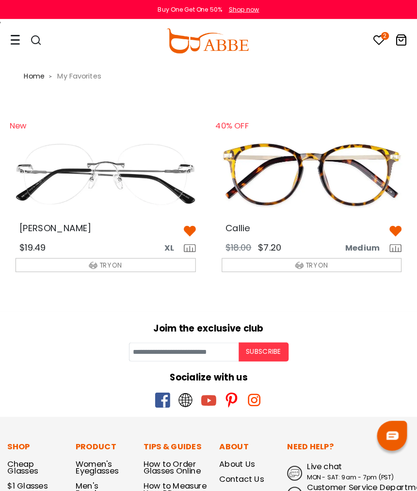
scroll to position [2, 0]
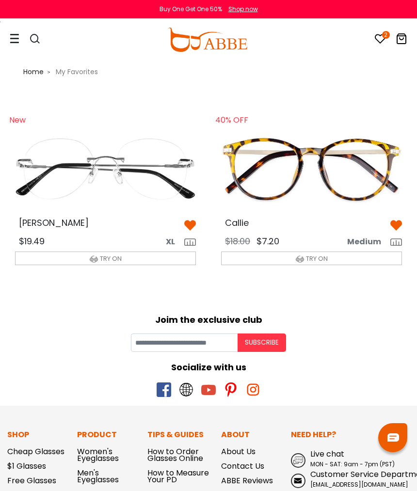
click at [381, 36] on icon at bounding box center [380, 39] width 12 height 12
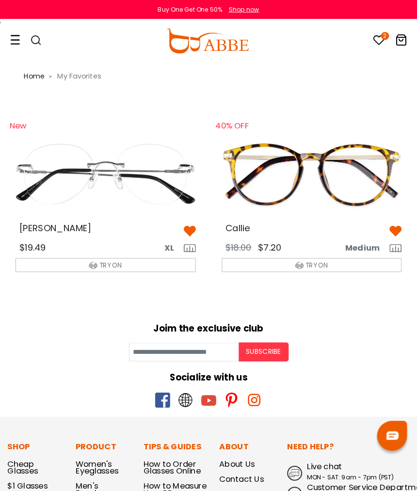
scroll to position [2, 0]
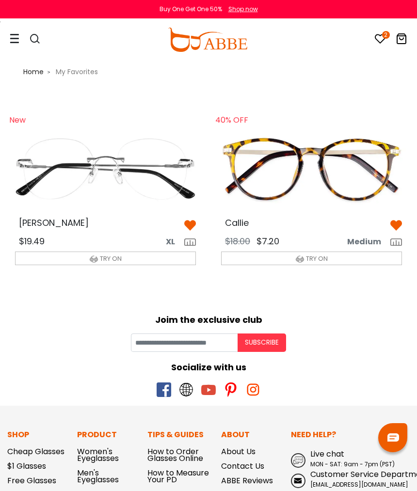
click at [385, 36] on icon "2" at bounding box center [386, 35] width 8 height 8
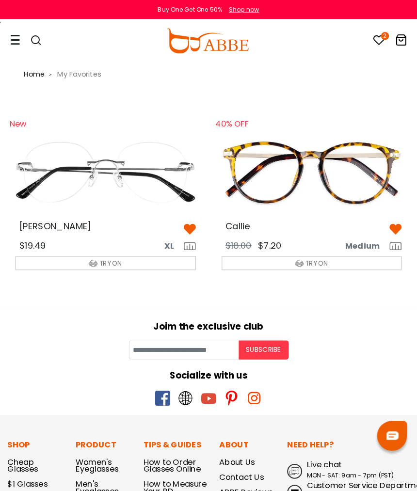
scroll to position [4, 0]
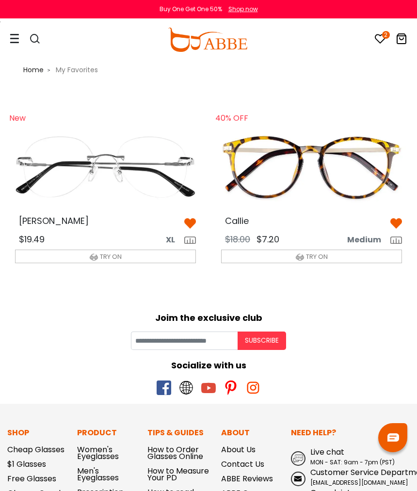
click at [191, 219] on img at bounding box center [190, 224] width 12 height 12
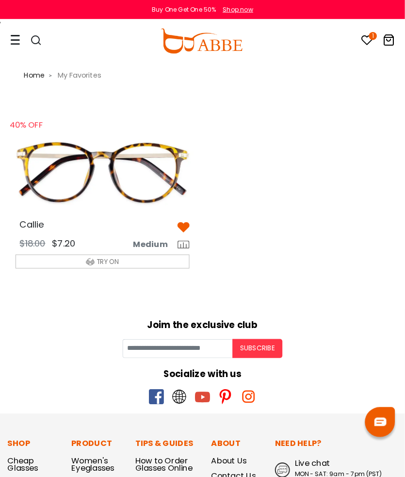
scroll to position [2, 0]
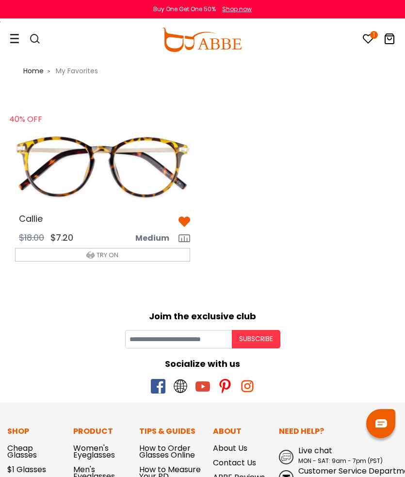
click at [189, 225] on img at bounding box center [184, 222] width 12 height 12
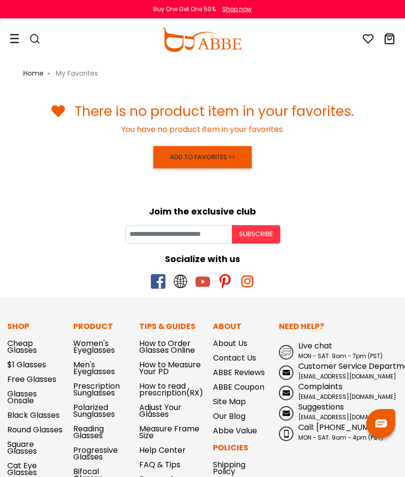
click at [34, 73] on span "Home" at bounding box center [33, 73] width 20 height 10
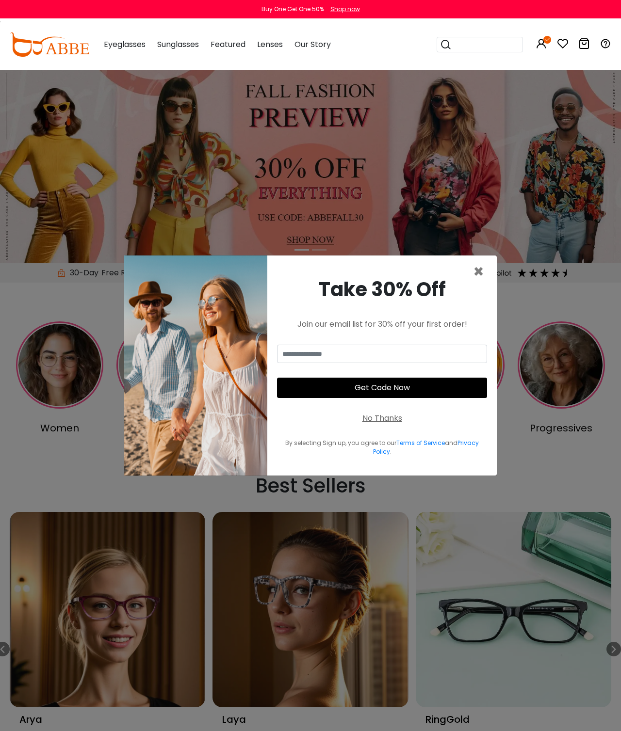
click at [479, 284] on span "×" at bounding box center [478, 271] width 11 height 25
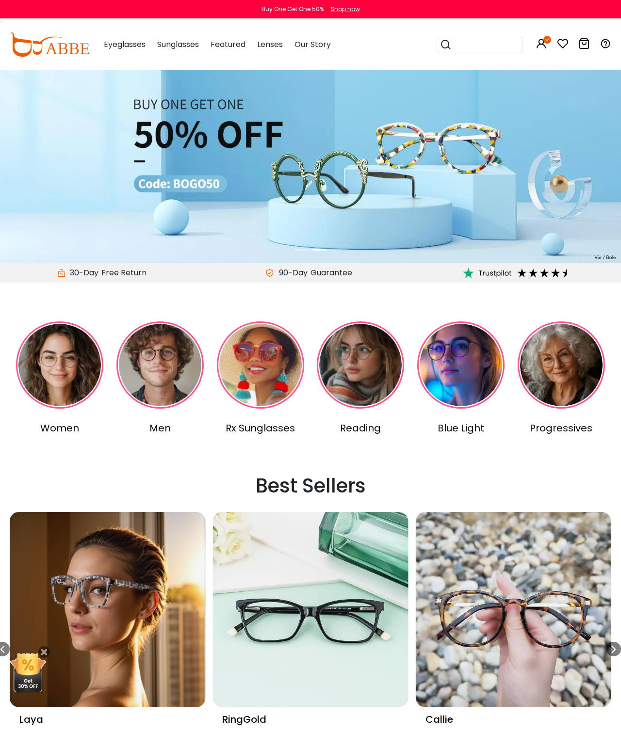
click at [70, 50] on img at bounding box center [50, 44] width 80 height 24
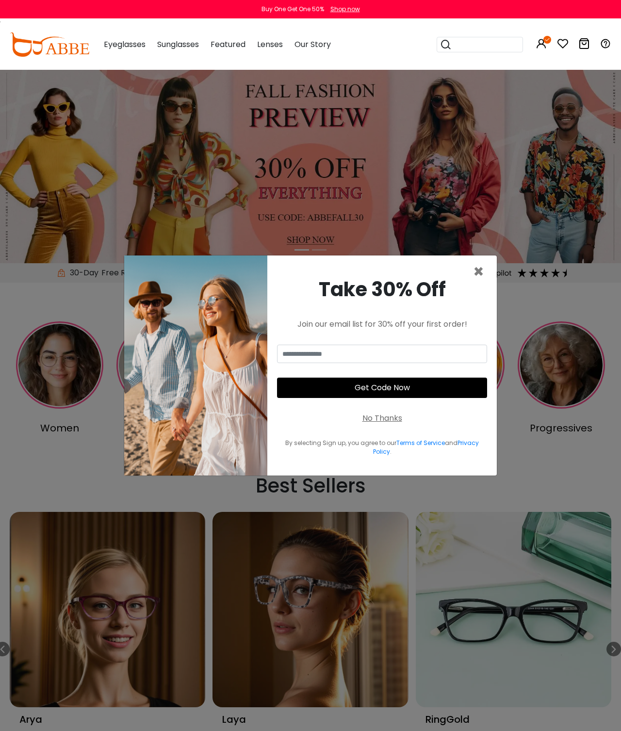
click at [482, 284] on span "×" at bounding box center [478, 271] width 11 height 25
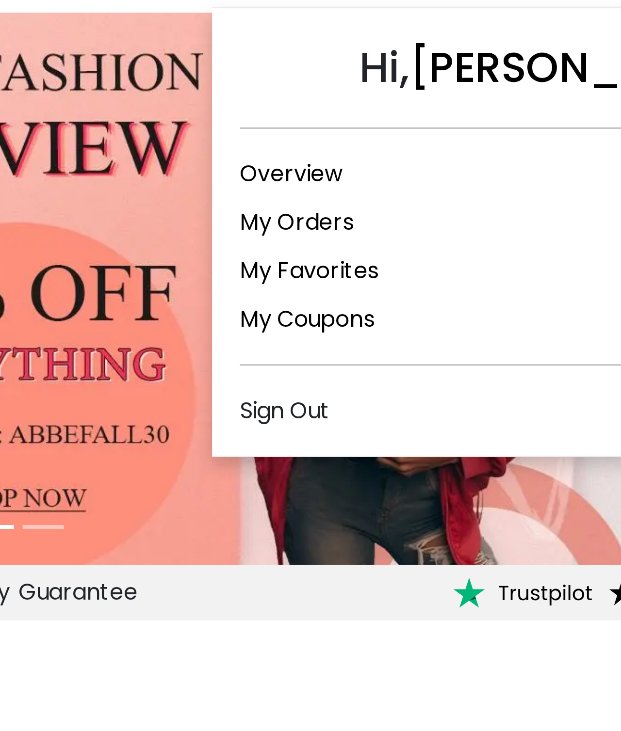
click at [388, 138] on link "My Orders" at bounding box center [408, 143] width 40 height 11
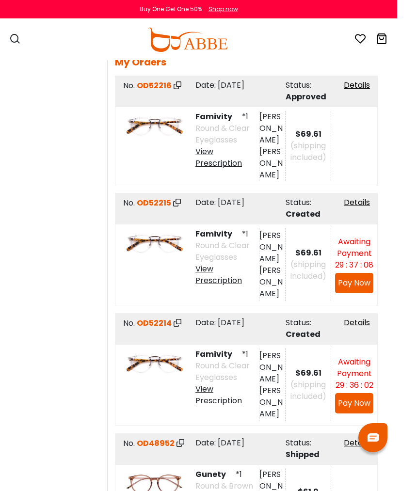
scroll to position [0, 12]
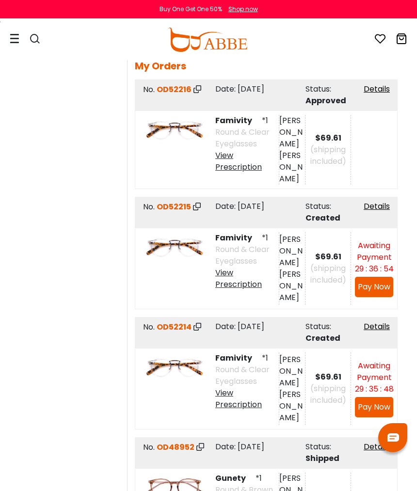
click at [175, 201] on span "OD52215" at bounding box center [174, 206] width 34 height 11
click at [189, 241] on img at bounding box center [175, 247] width 62 height 31
click at [379, 201] on link "Details" at bounding box center [377, 206] width 26 height 11
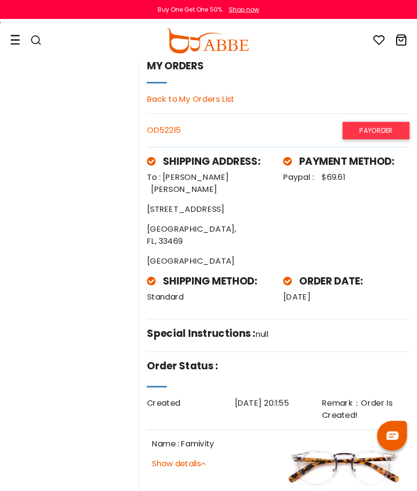
scroll to position [4, 0]
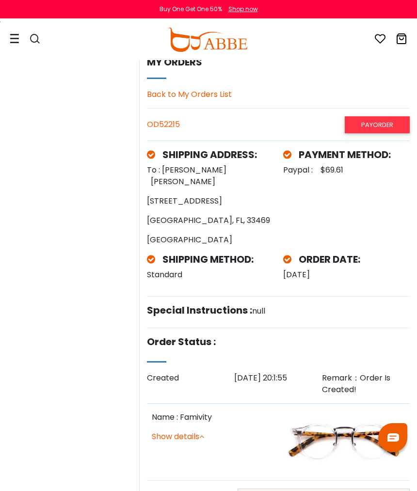
click at [291, 255] on span at bounding box center [291, 260] width 16 height 10
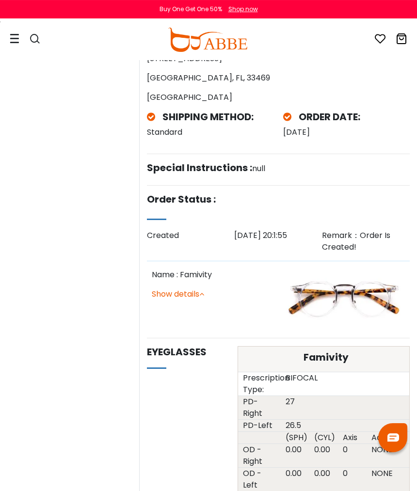
scroll to position [146, 0]
click at [202, 288] on link "Show details" at bounding box center [178, 293] width 52 height 11
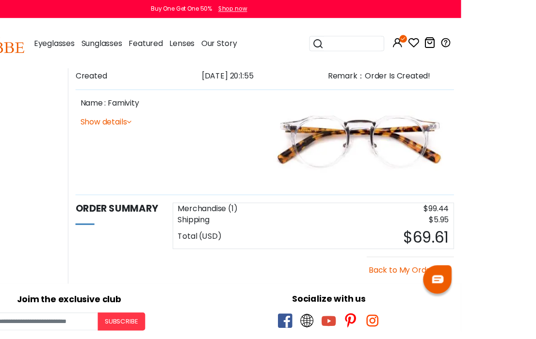
scroll to position [438, 12]
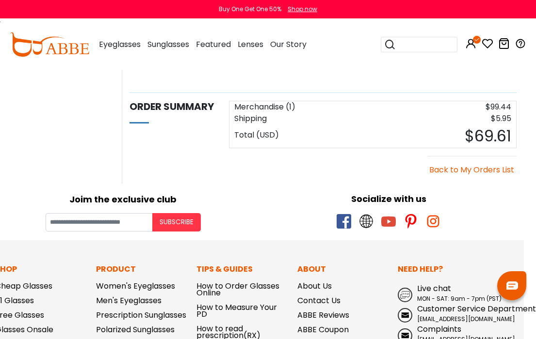
click at [404, 174] on link "Back to My Orders List" at bounding box center [471, 169] width 85 height 11
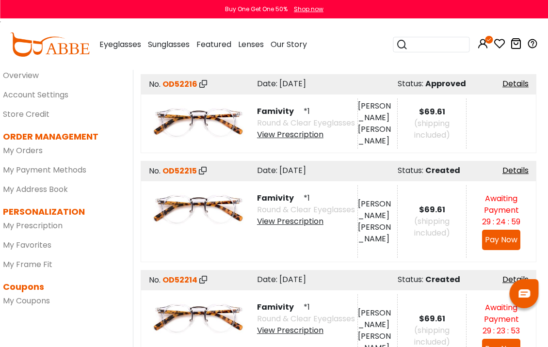
scroll to position [54, 4]
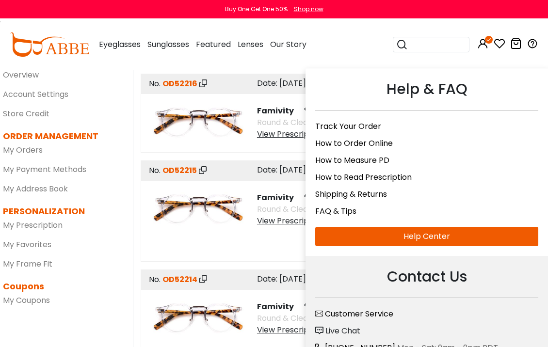
click at [336, 212] on link "FAQ & Tips" at bounding box center [335, 211] width 41 height 11
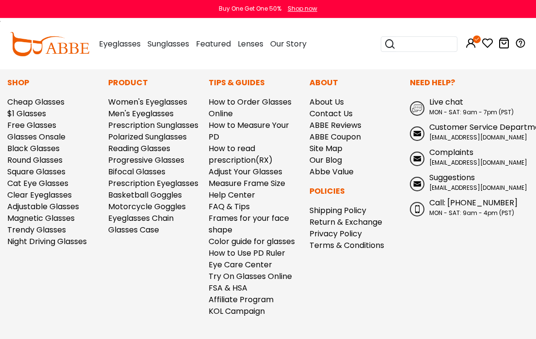
scroll to position [1454, 0]
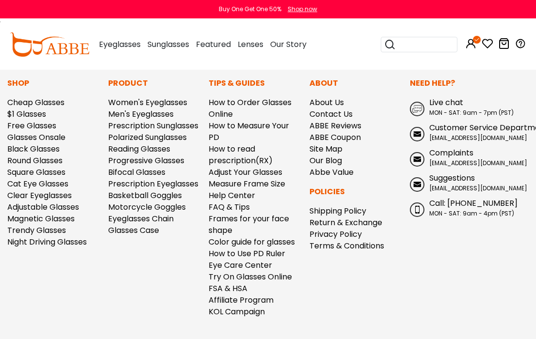
click at [281, 248] on link "Color guide for glasses" at bounding box center [251, 242] width 86 height 11
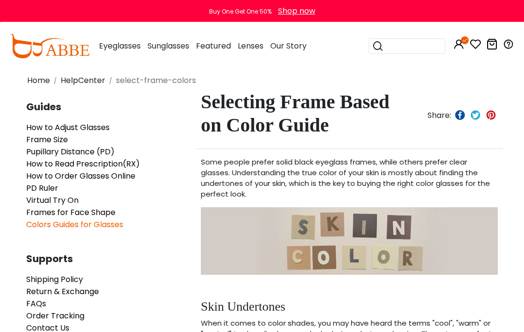
click at [480, 142] on div "Selecting Frame Based on Color Guide Share:" at bounding box center [349, 119] width 306 height 59
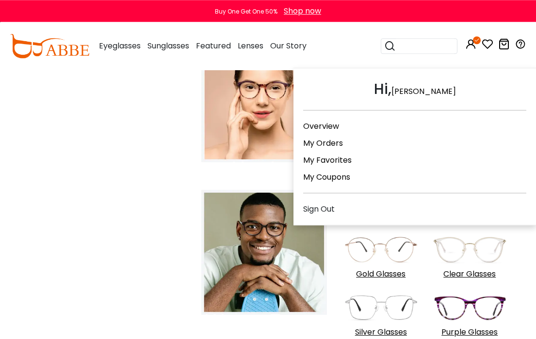
scroll to position [992, 0]
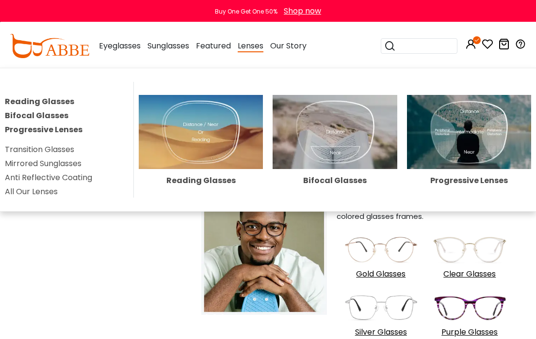
click at [492, 123] on img at bounding box center [469, 132] width 124 height 75
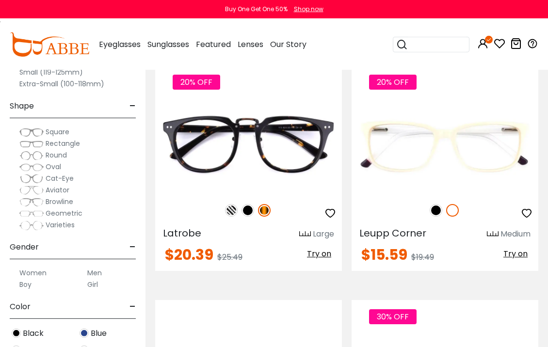
scroll to position [864, 0]
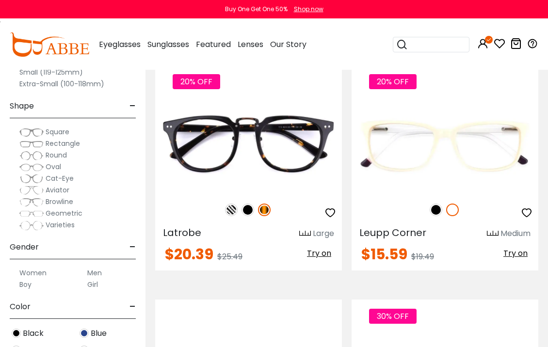
click at [0, 0] on img at bounding box center [0, 0] width 0 height 0
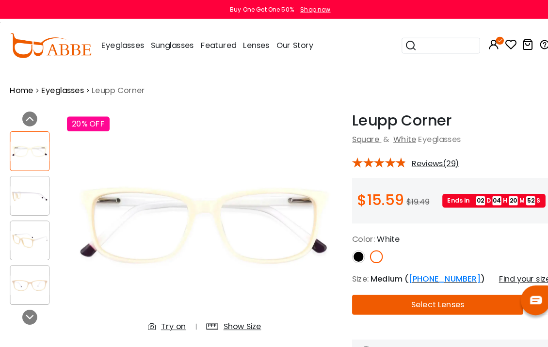
scroll to position [3, 0]
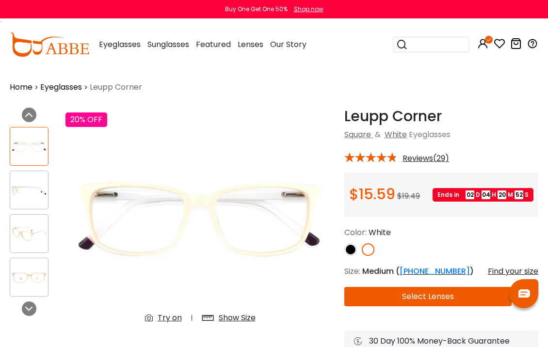
click at [426, 165] on div "Leupp Corner White Square & White Eyeglasses *** Reviews(29) $15.59 02" at bounding box center [441, 249] width 194 height 282
click at [430, 159] on span "Reviews(29)" at bounding box center [425, 158] width 47 height 9
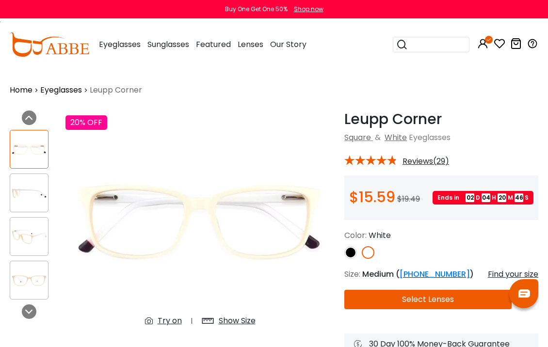
click at [432, 164] on span "Reviews(29)" at bounding box center [425, 161] width 47 height 9
click at [424, 157] on span "Reviews(29)" at bounding box center [425, 161] width 47 height 9
click at [424, 165] on span "Reviews(29)" at bounding box center [425, 161] width 47 height 9
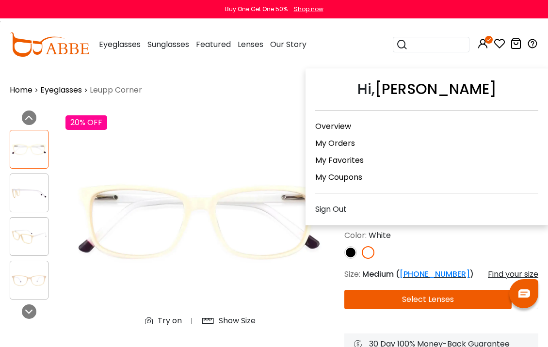
click at [338, 128] on link "Overview" at bounding box center [333, 126] width 36 height 11
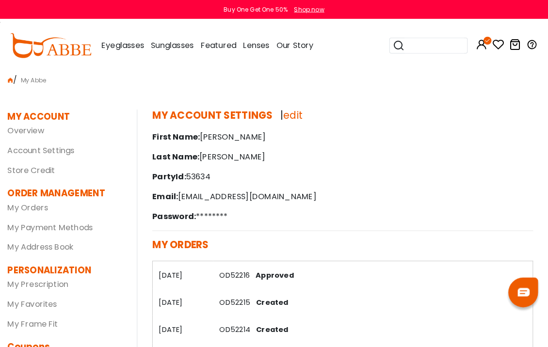
scroll to position [3, 0]
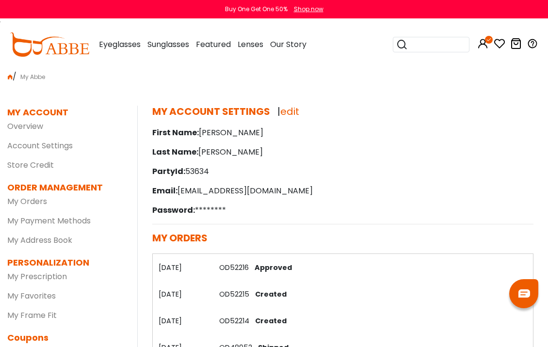
click at [48, 157] on dl "MY ACCOUNT Overview Account Settings Store Credit" at bounding box center [64, 139] width 115 height 67
click at [30, 163] on link "Store Credit" at bounding box center [30, 165] width 47 height 11
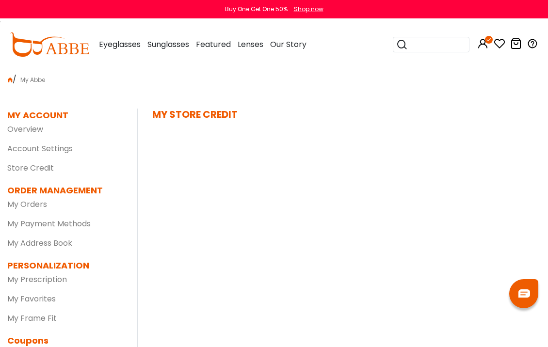
click at [31, 127] on link "Overview" at bounding box center [25, 129] width 36 height 11
